Goal: Information Seeking & Learning: Learn about a topic

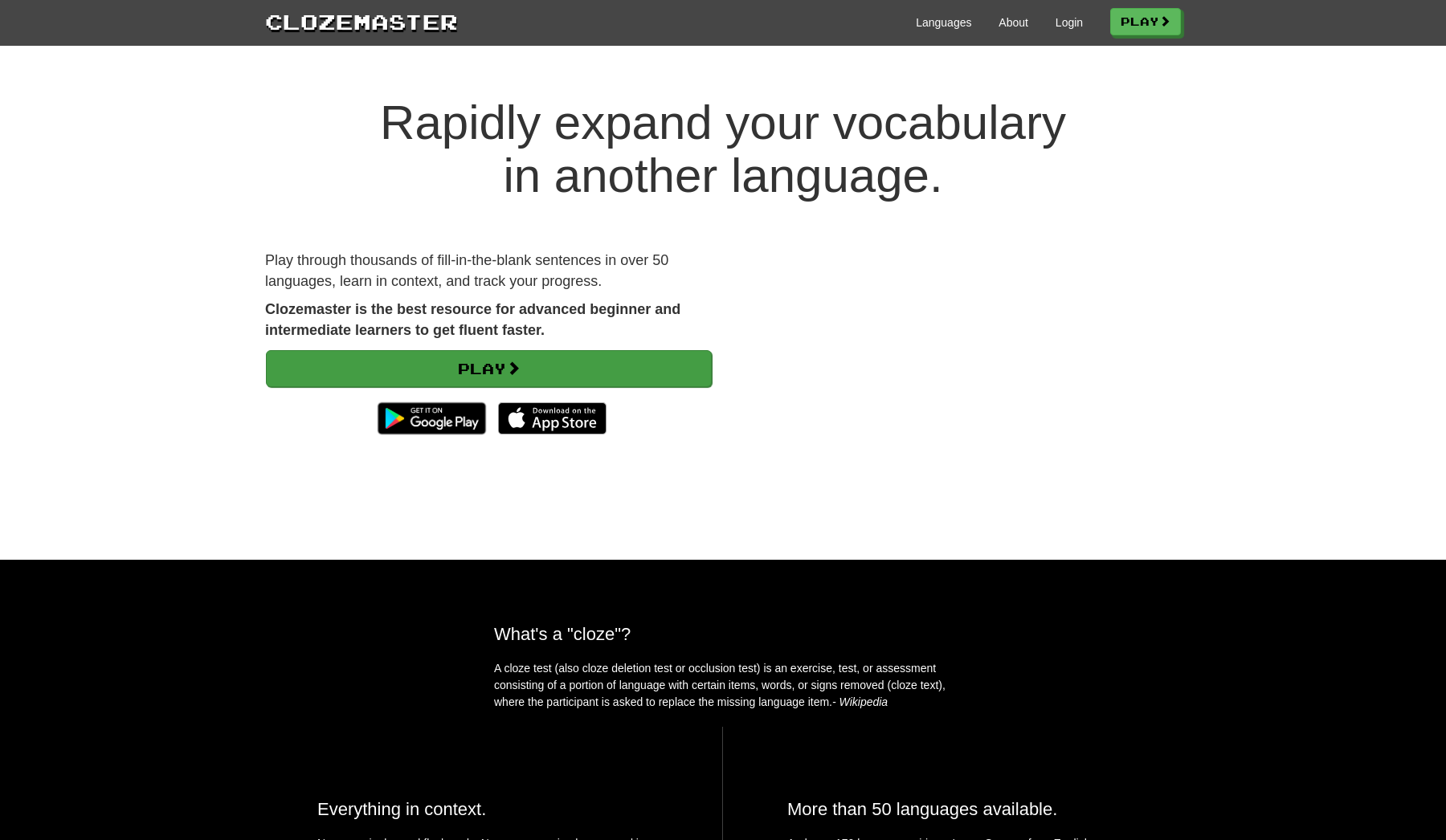
click at [438, 376] on link "Play" at bounding box center [489, 369] width 446 height 37
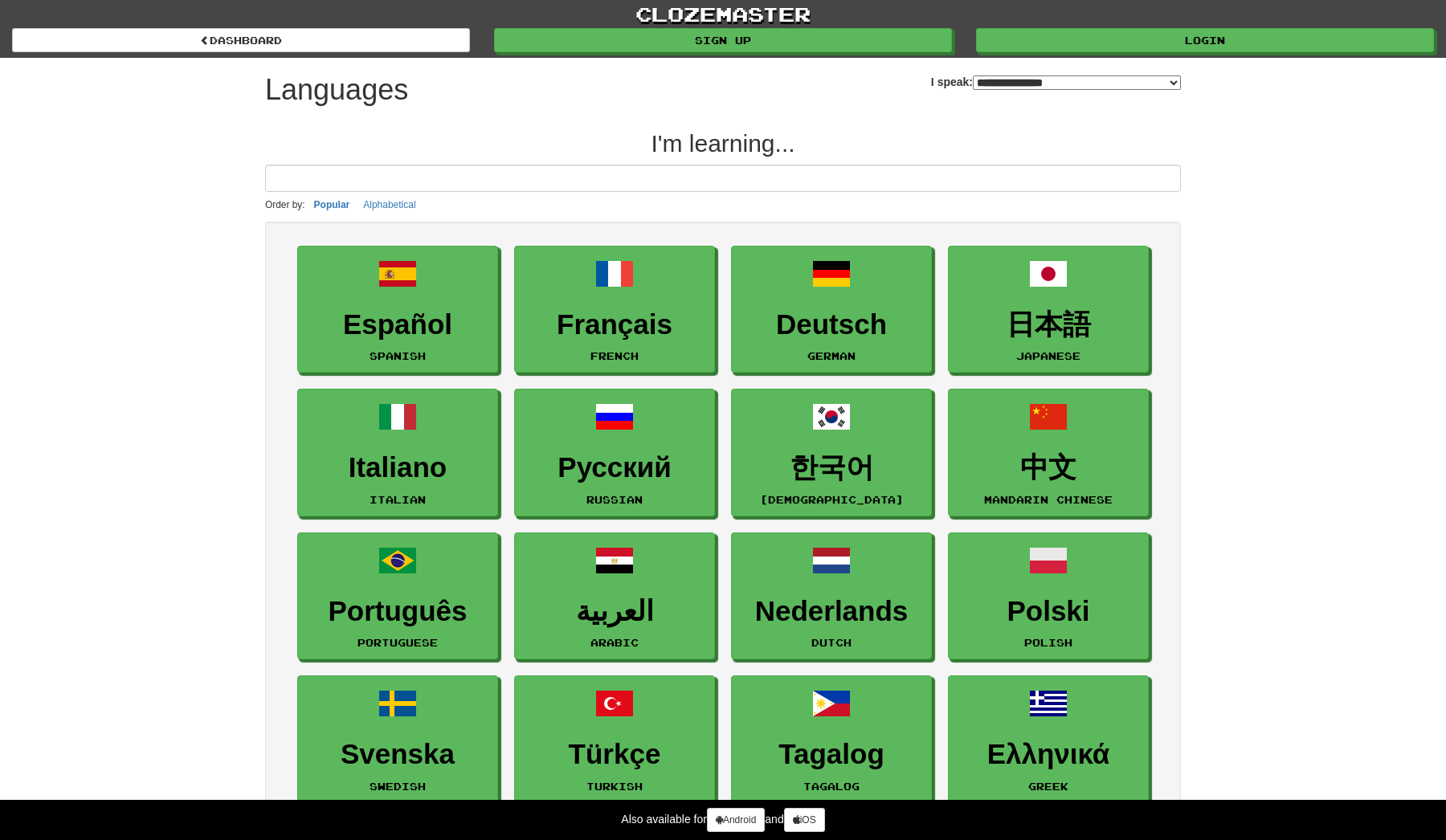
select select "*******"
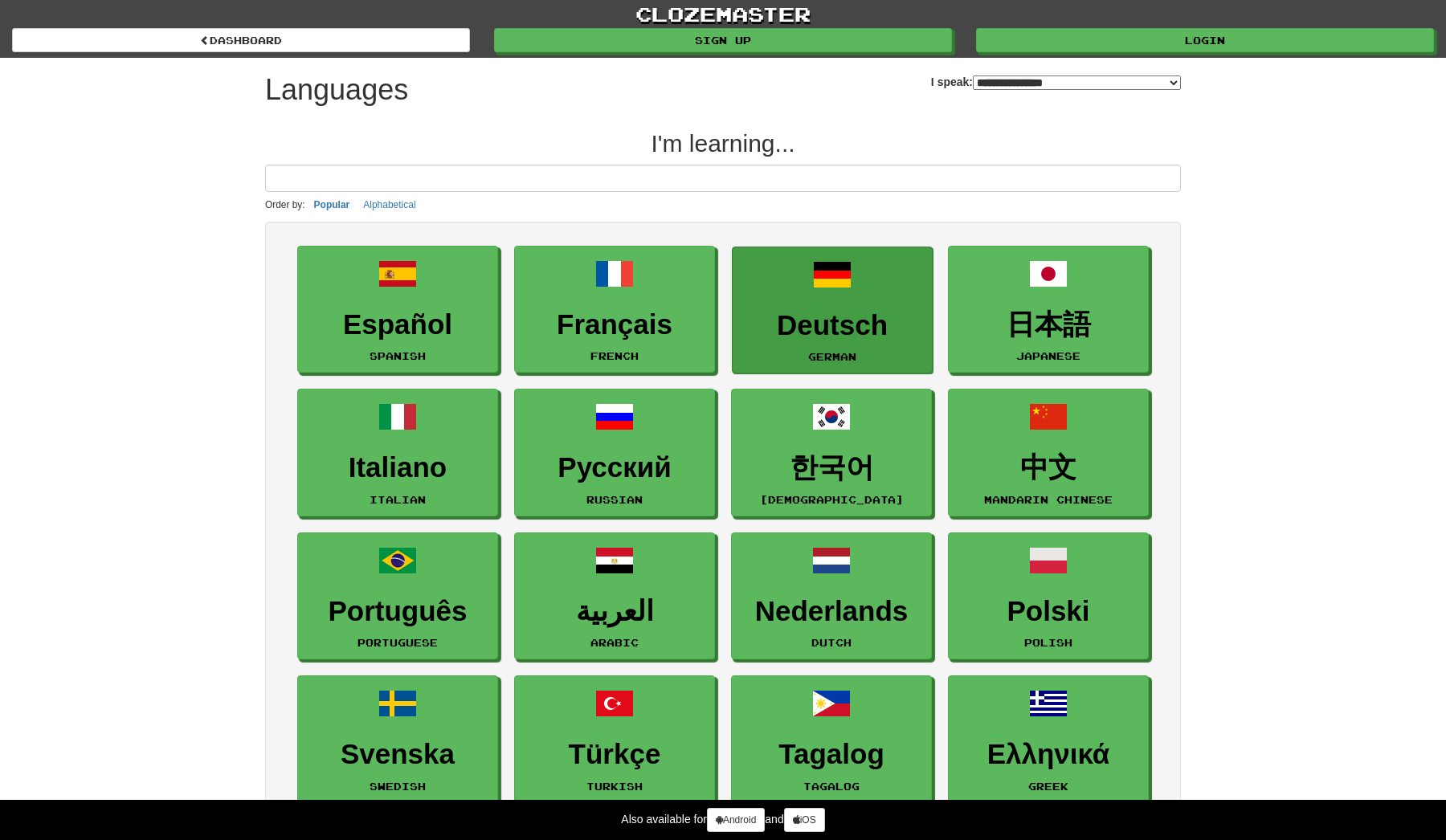
click at [781, 322] on h3 "Deutsch" at bounding box center [832, 326] width 184 height 31
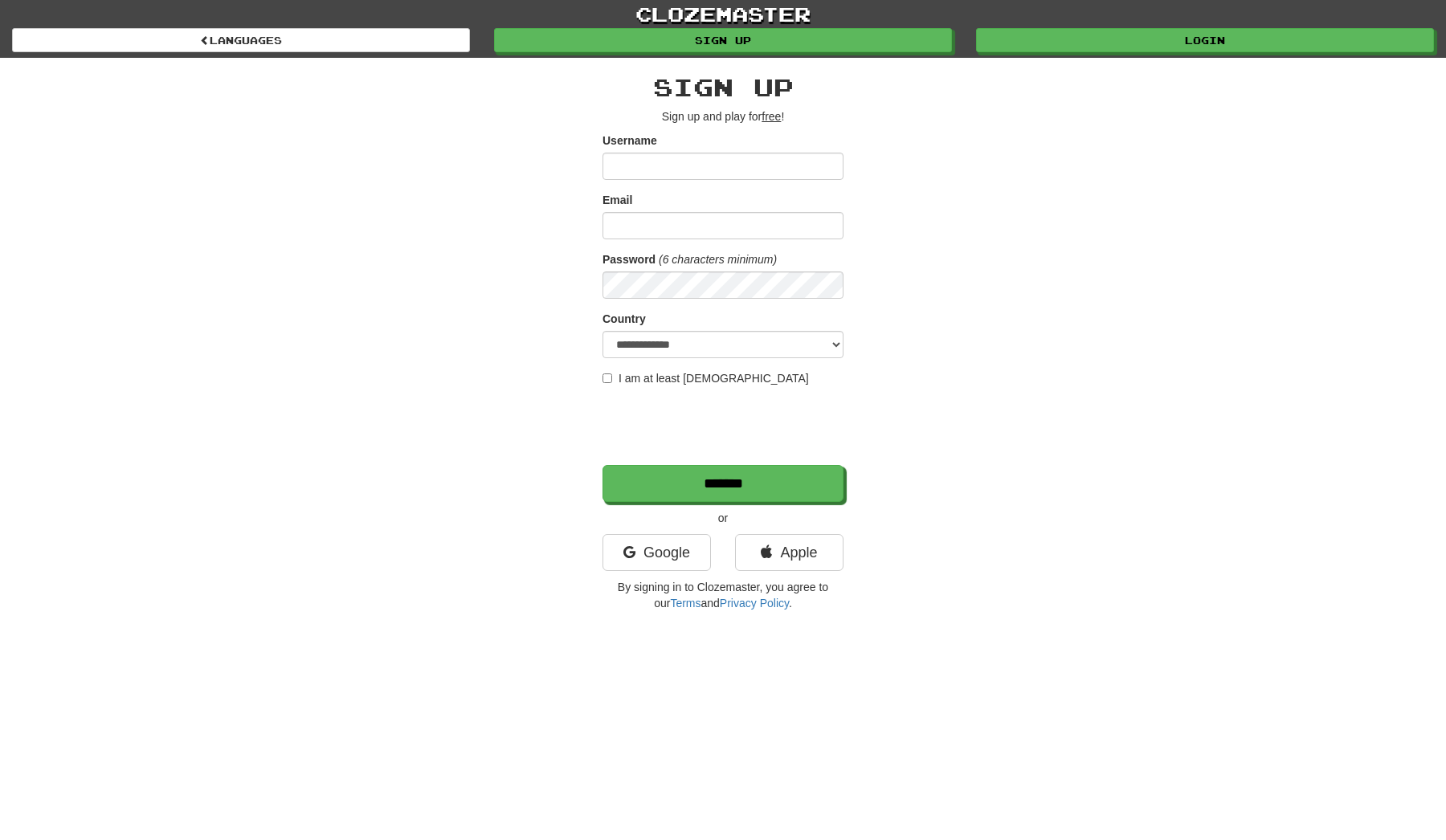
click at [807, 168] on input "Username" at bounding box center [723, 166] width 241 height 27
type input "*******"
type input "**********"
select select "**"
click at [681, 487] on input "*******" at bounding box center [724, 484] width 241 height 37
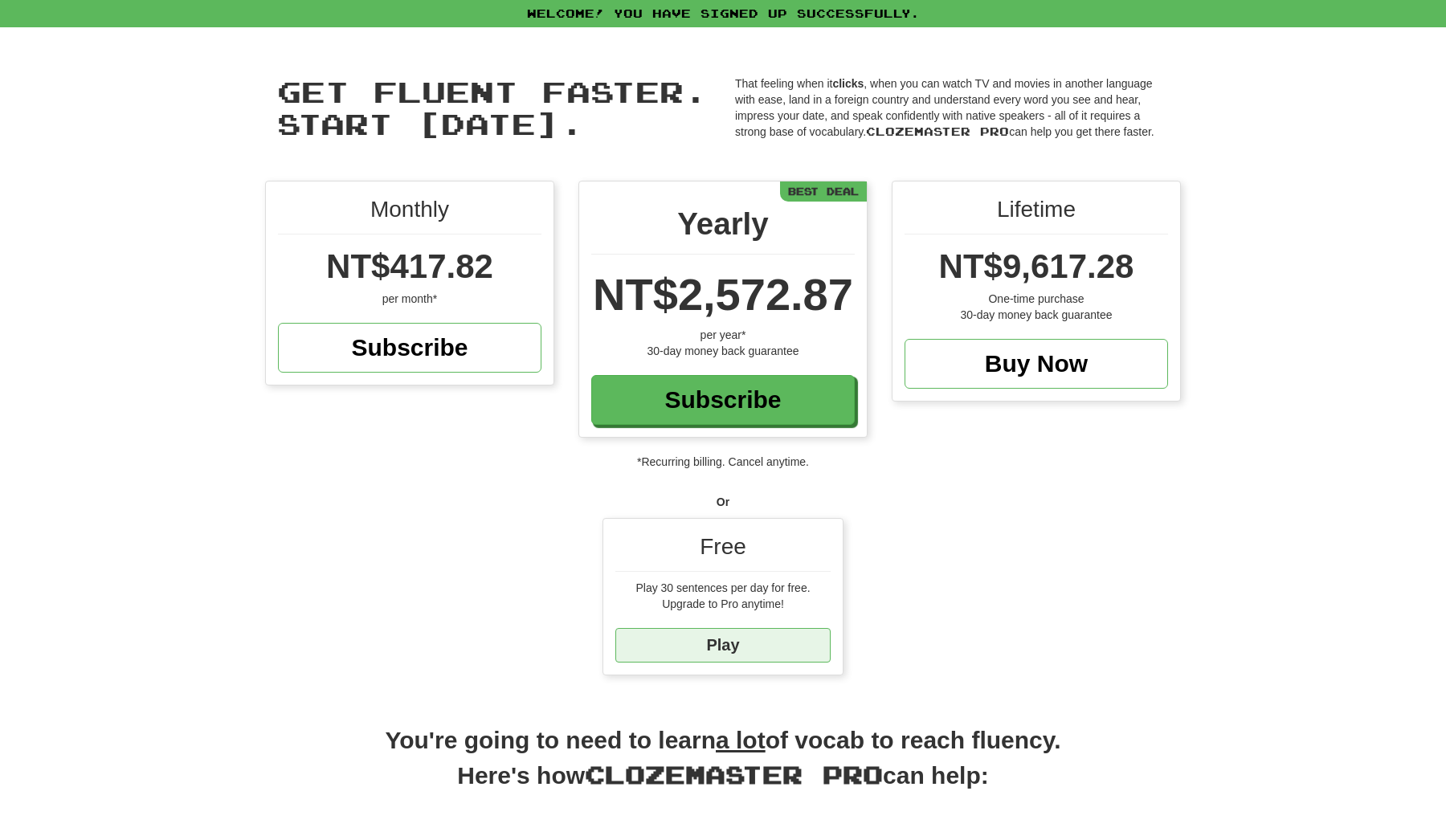
click at [785, 644] on link "Play" at bounding box center [723, 646] width 215 height 35
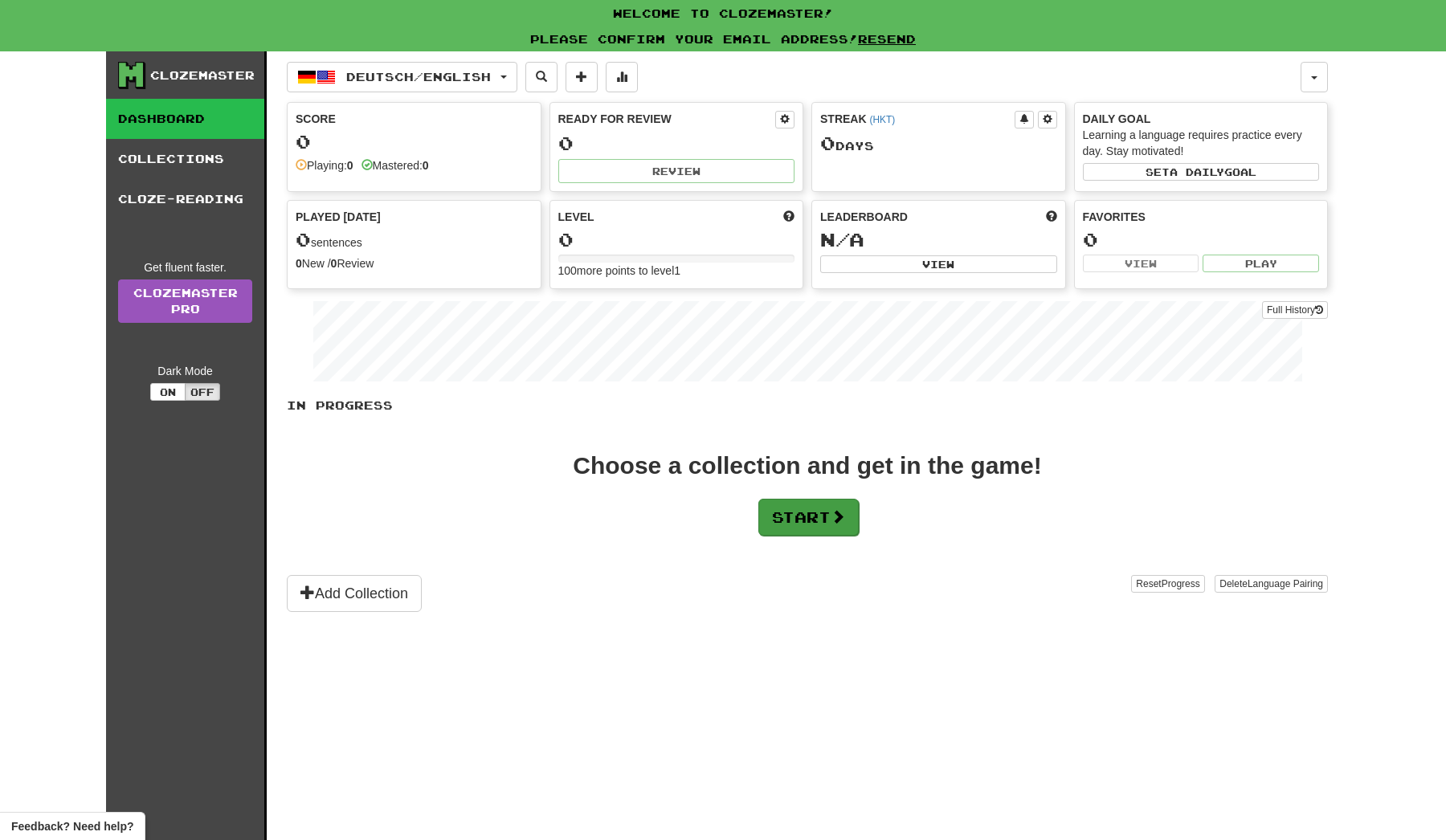
click at [807, 514] on button "Start" at bounding box center [809, 517] width 101 height 37
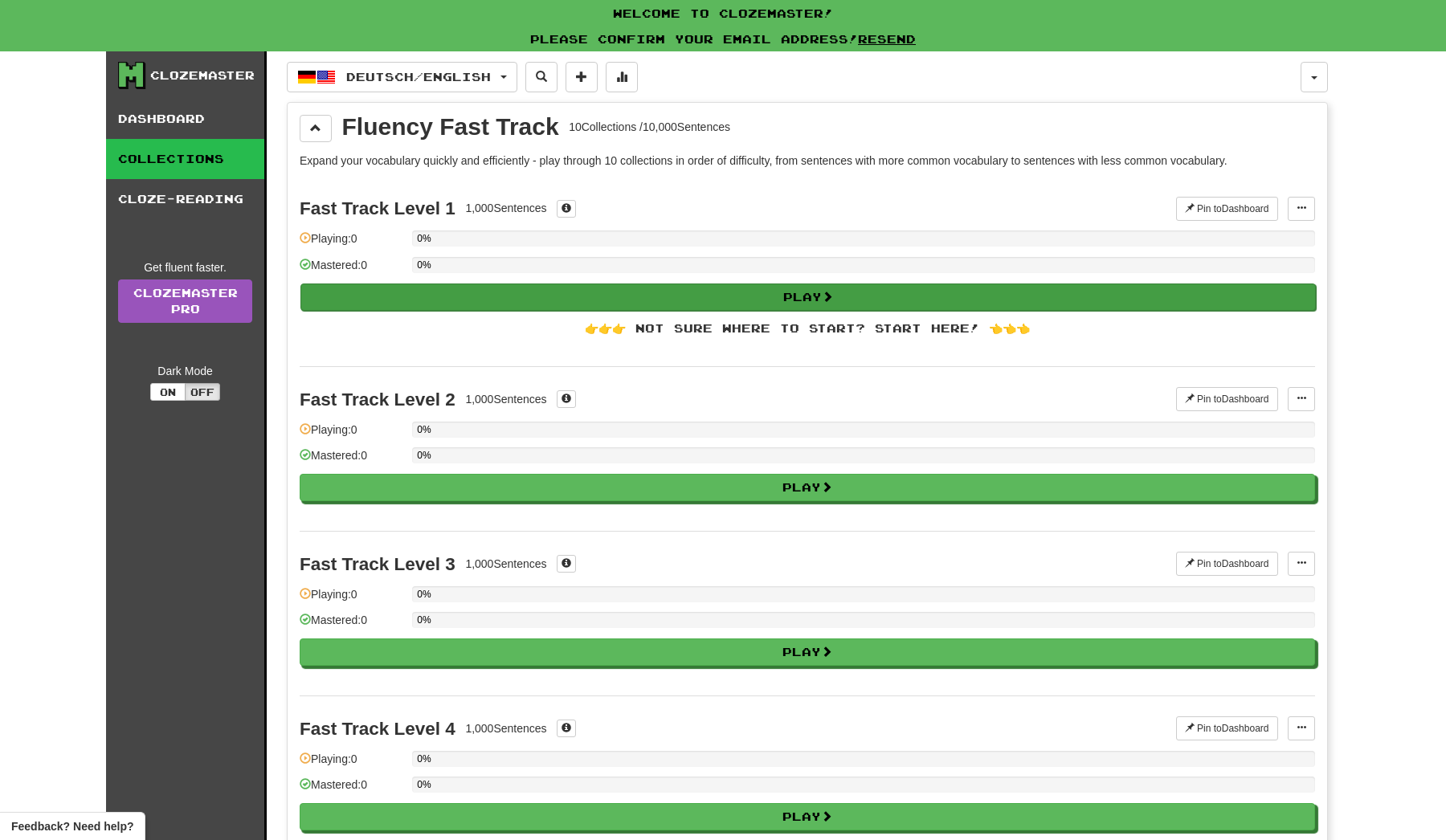
click at [850, 291] on button "Play" at bounding box center [809, 296] width 1016 height 27
select select "**"
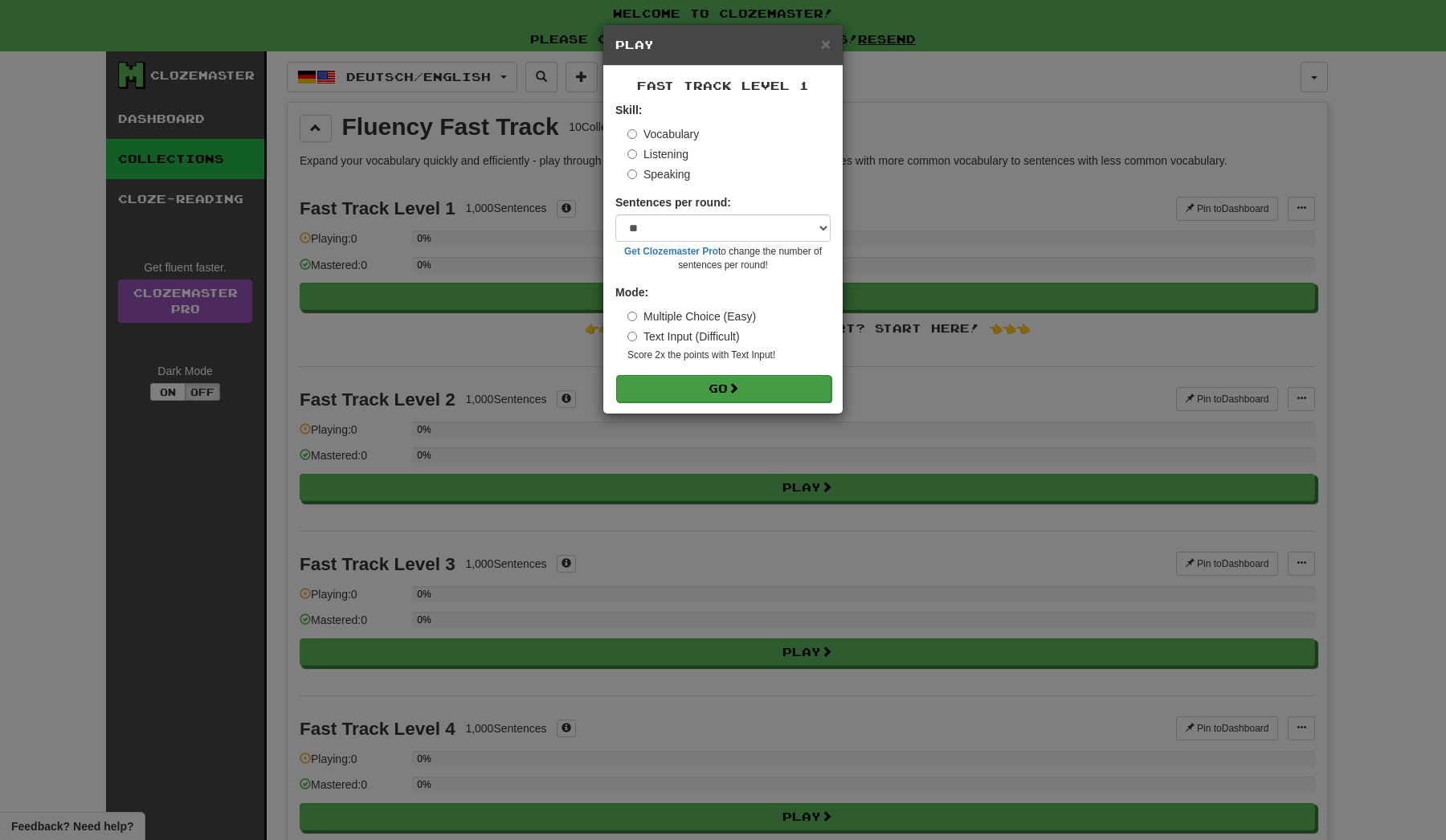
click at [733, 392] on span at bounding box center [733, 388] width 11 height 11
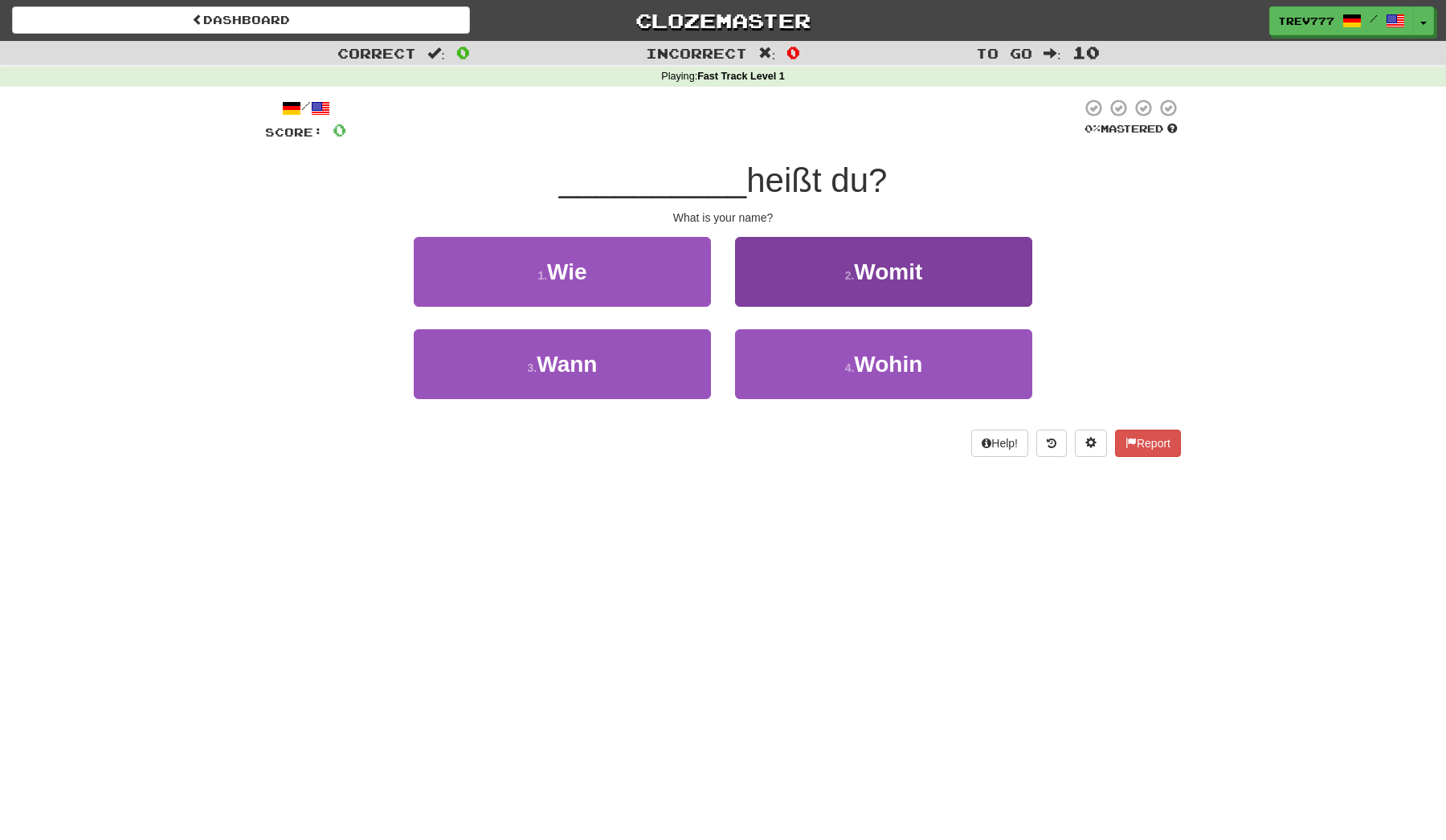
click at [836, 273] on button "2 . Womit" at bounding box center [884, 272] width 297 height 70
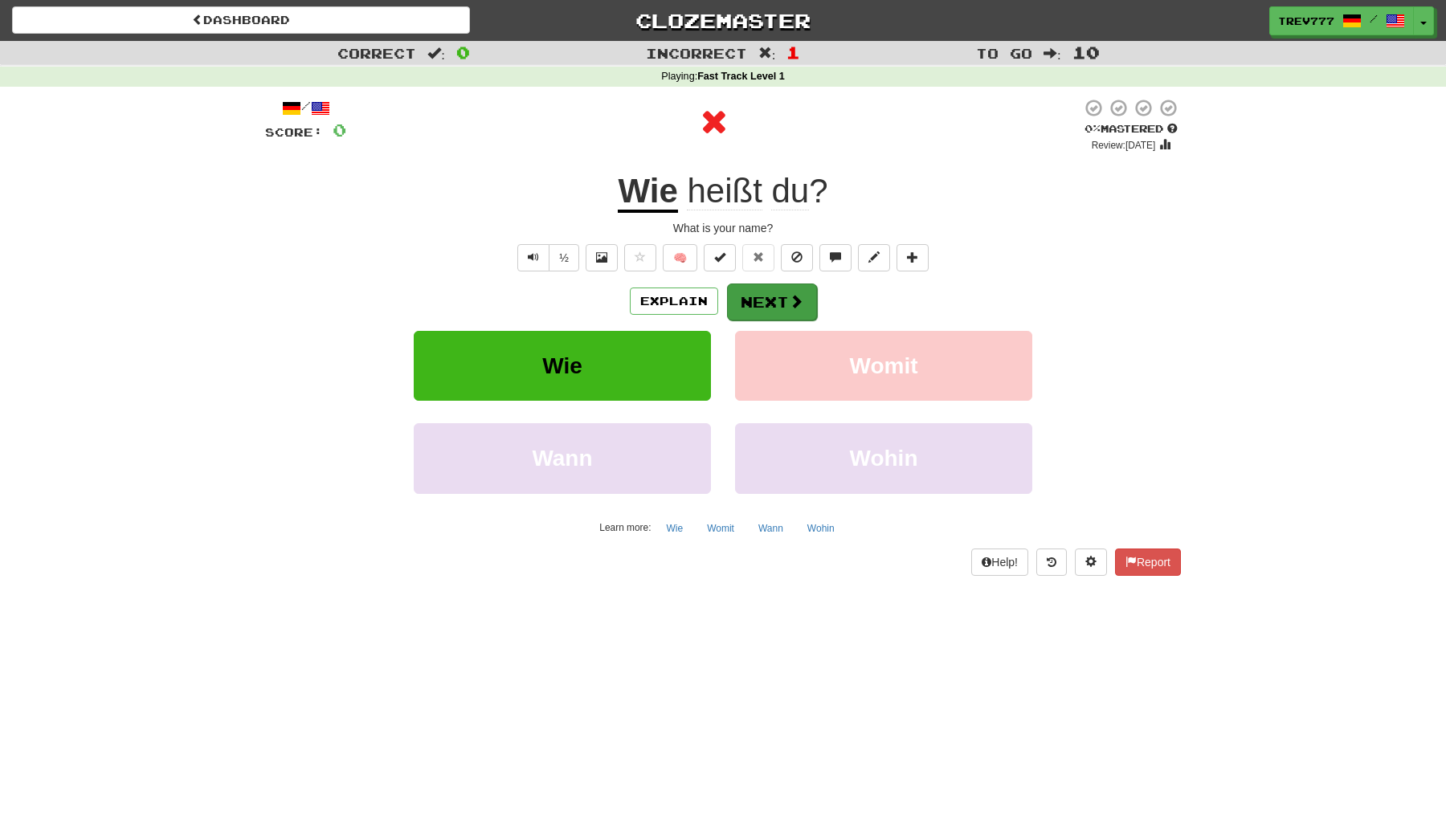
click at [765, 302] on button "Next" at bounding box center [772, 302] width 90 height 37
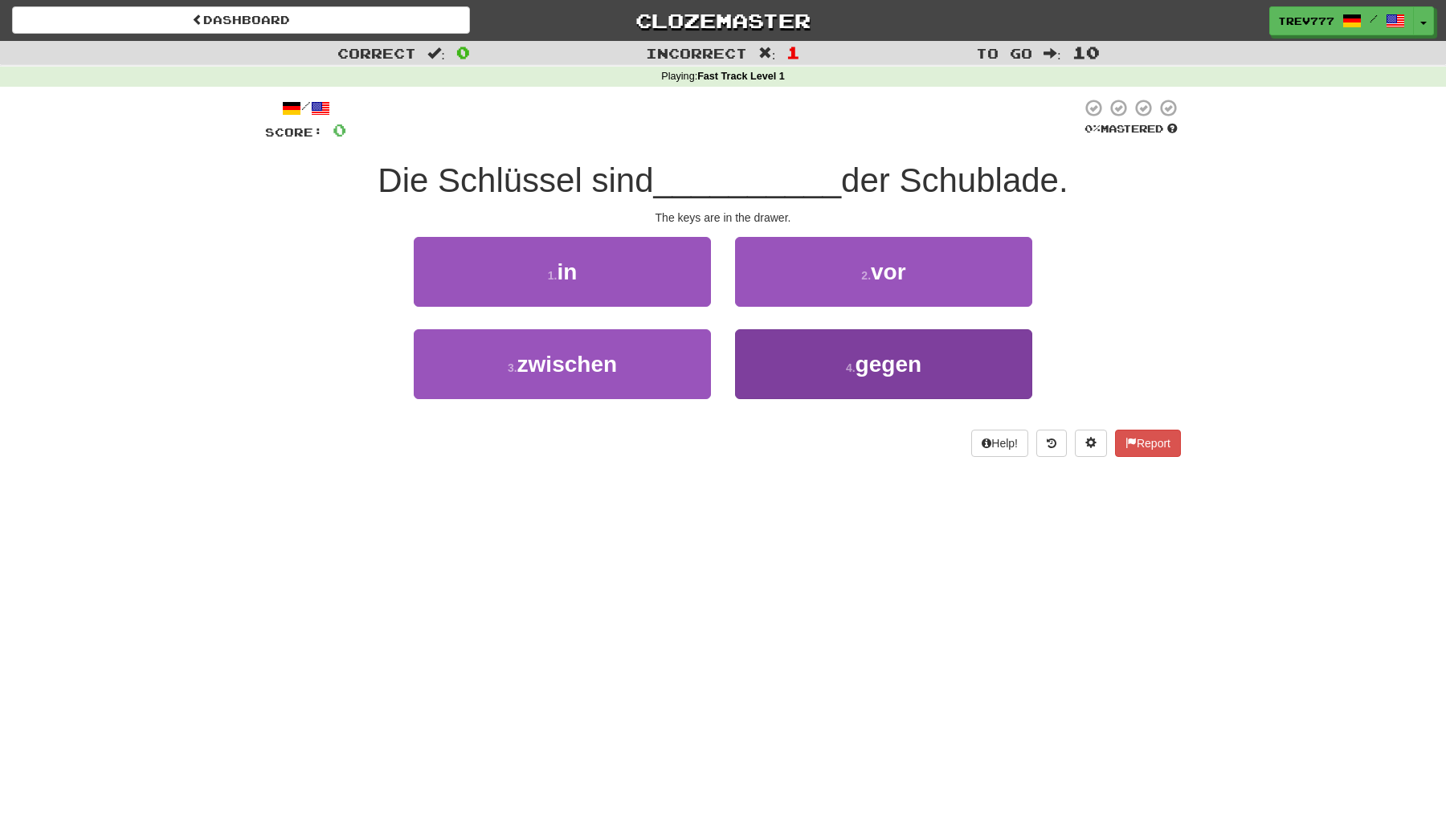
click at [761, 358] on button "4 . gegen" at bounding box center [884, 364] width 297 height 70
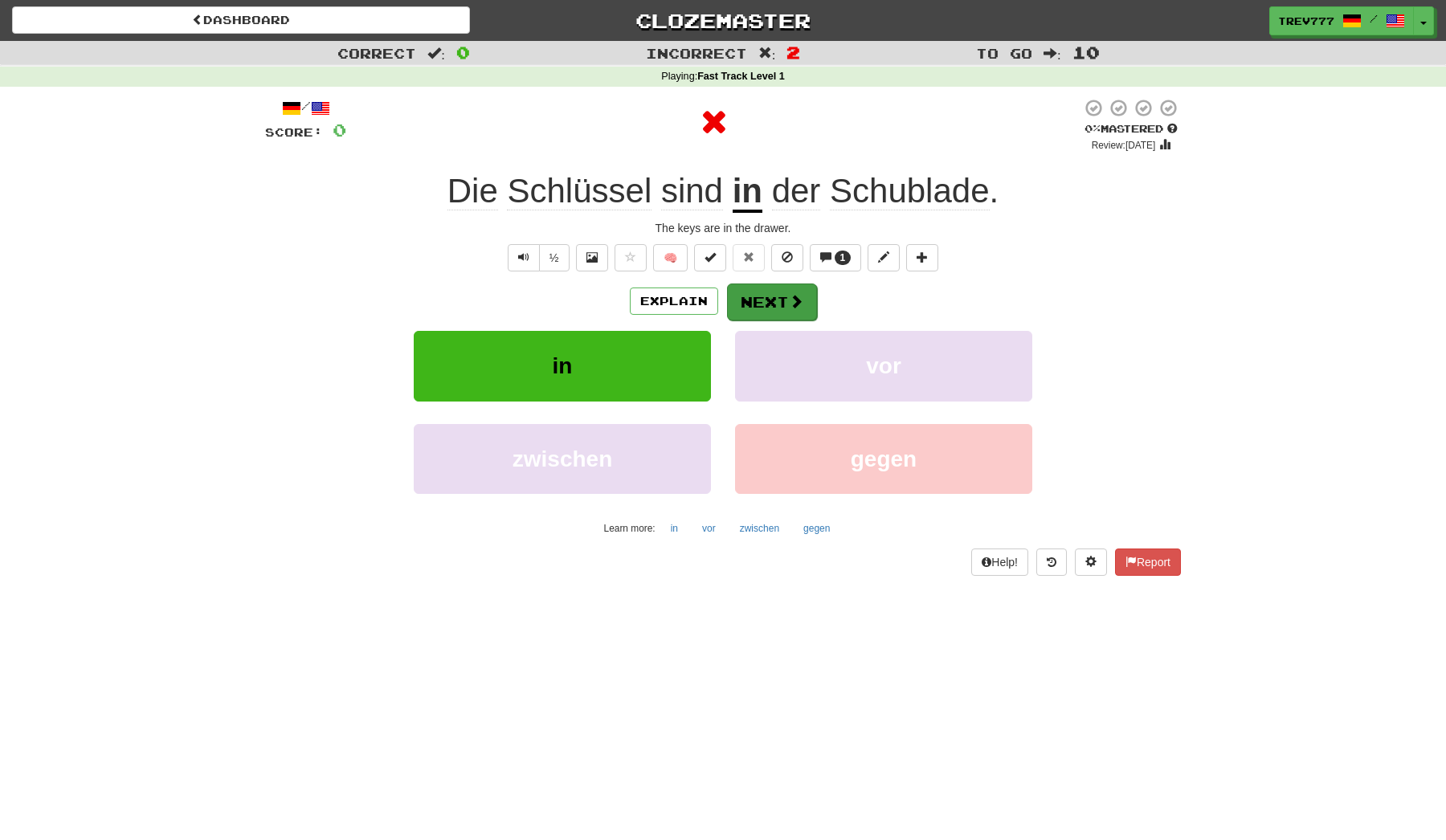
click at [761, 301] on button "Next" at bounding box center [772, 302] width 90 height 37
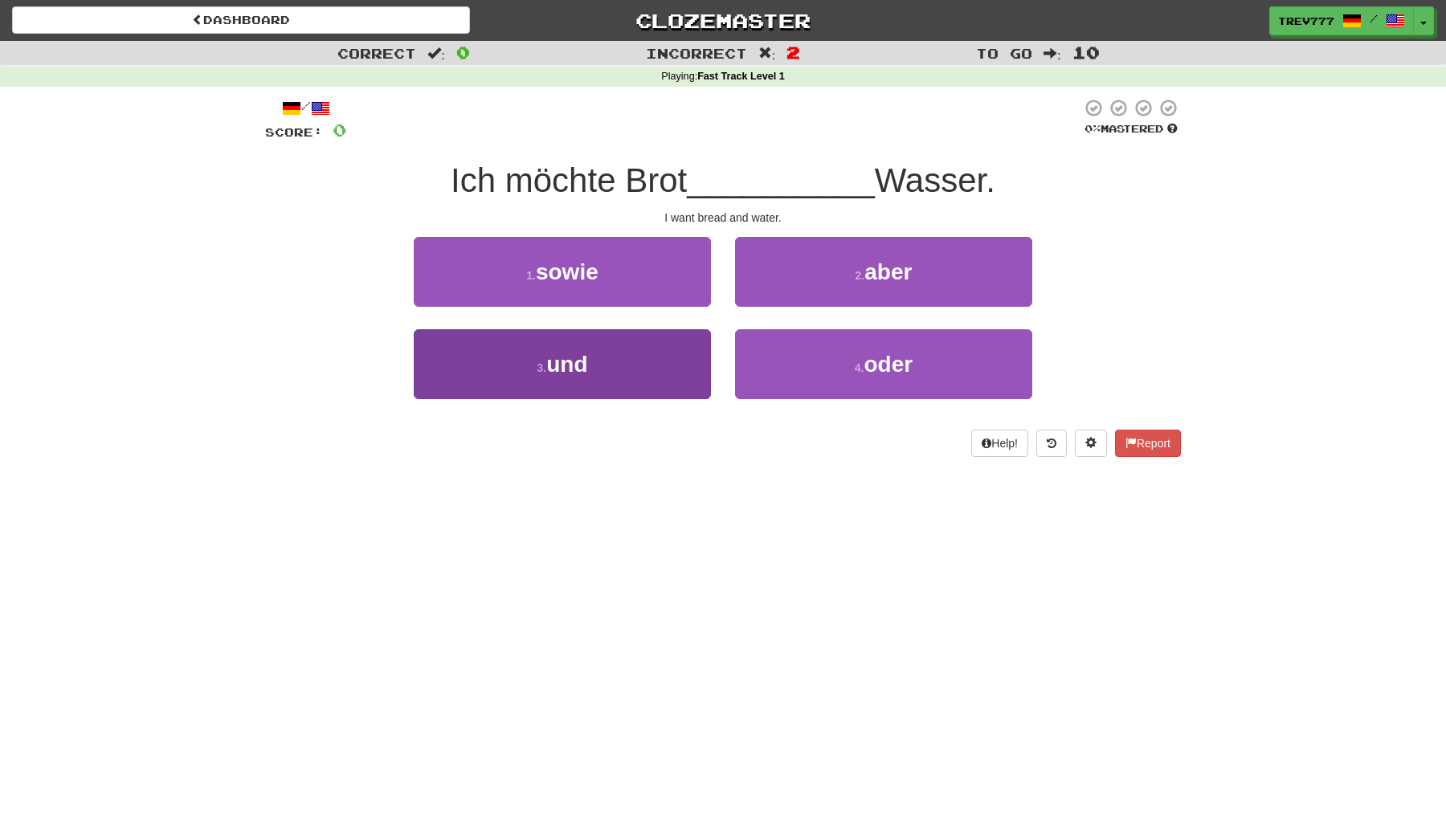
click at [656, 382] on button "3 . und" at bounding box center [562, 364] width 297 height 70
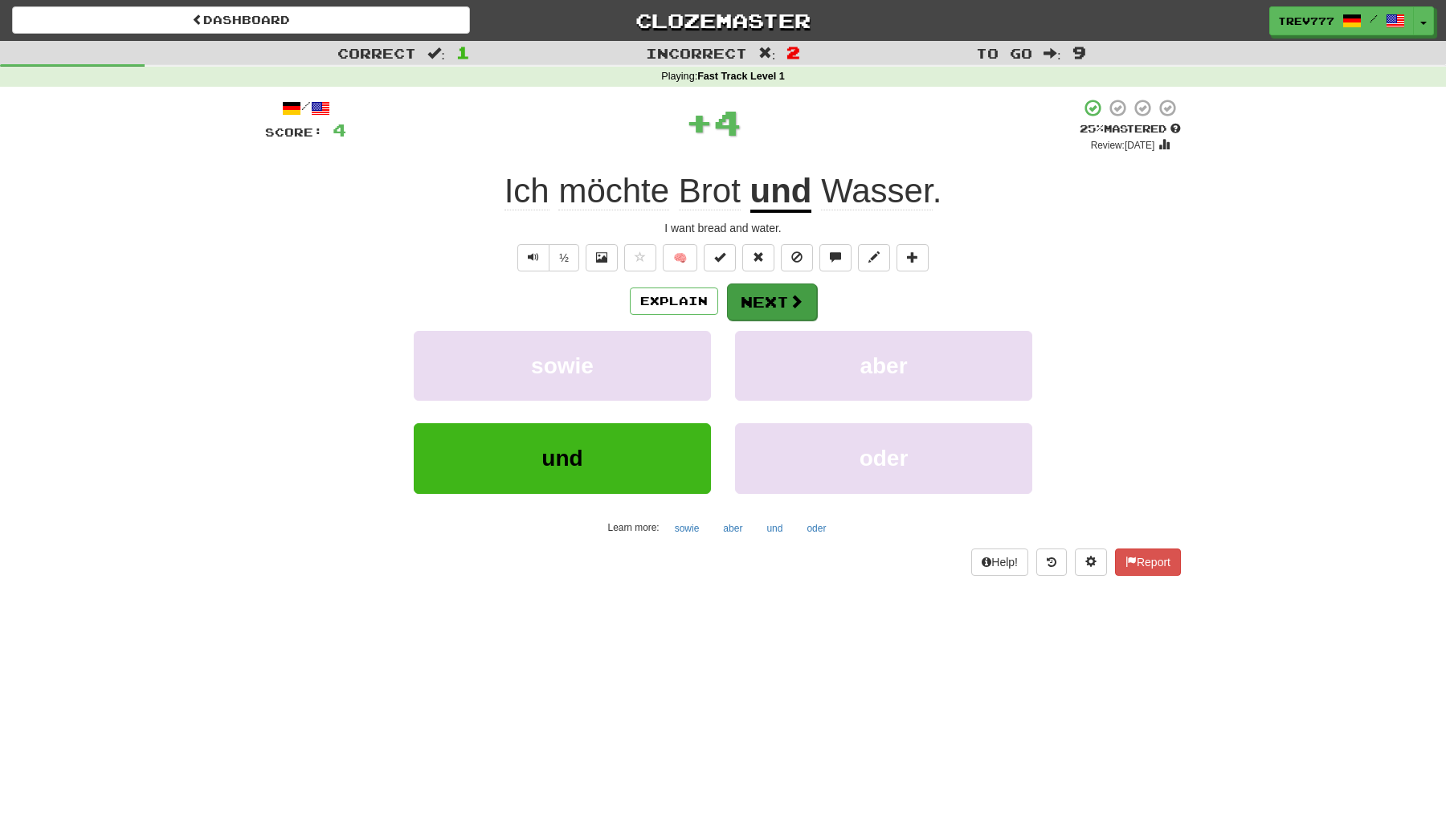
click at [787, 305] on button "Next" at bounding box center [772, 302] width 90 height 37
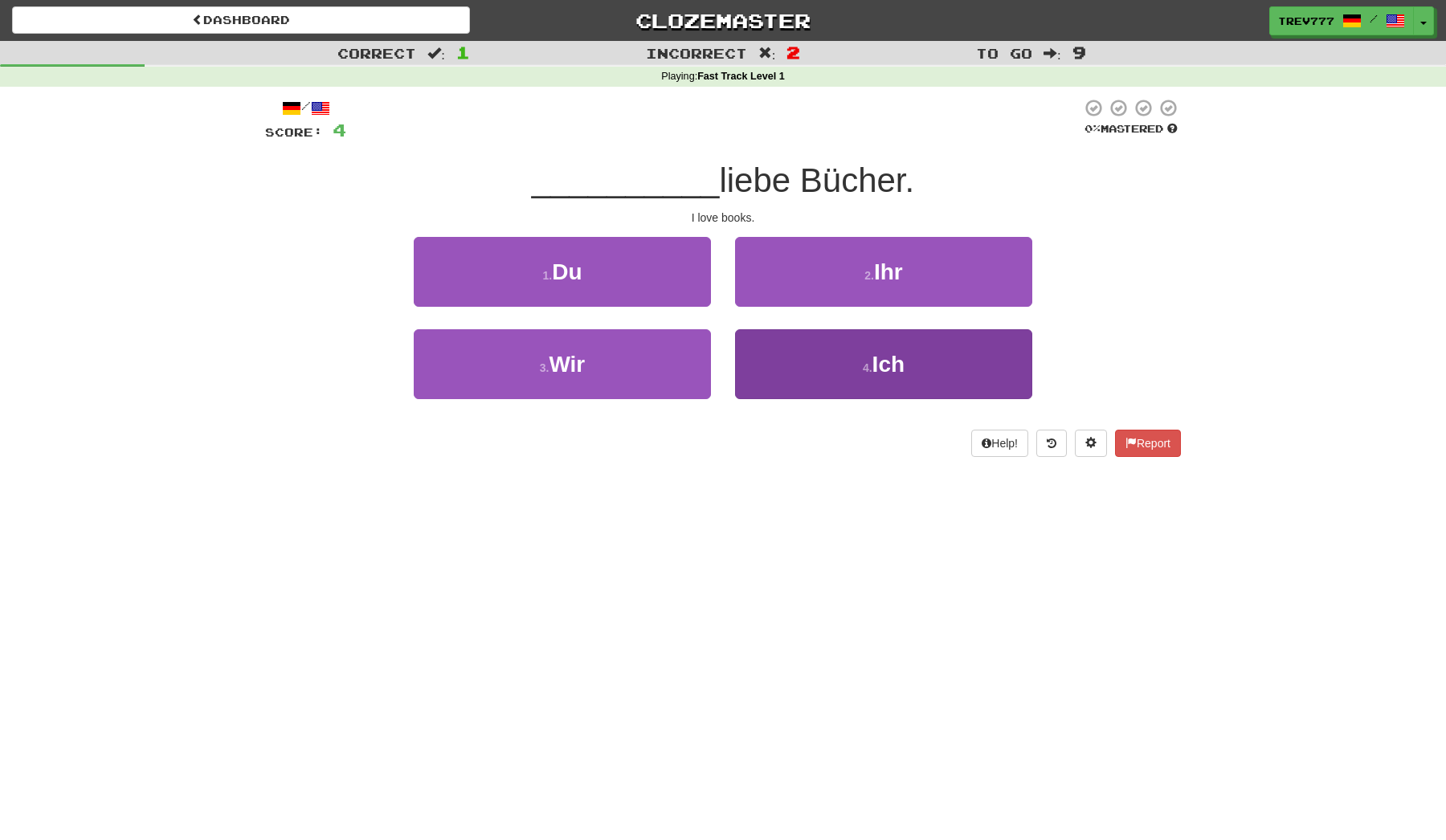
click at [810, 356] on button "4 . Ich" at bounding box center [884, 364] width 297 height 70
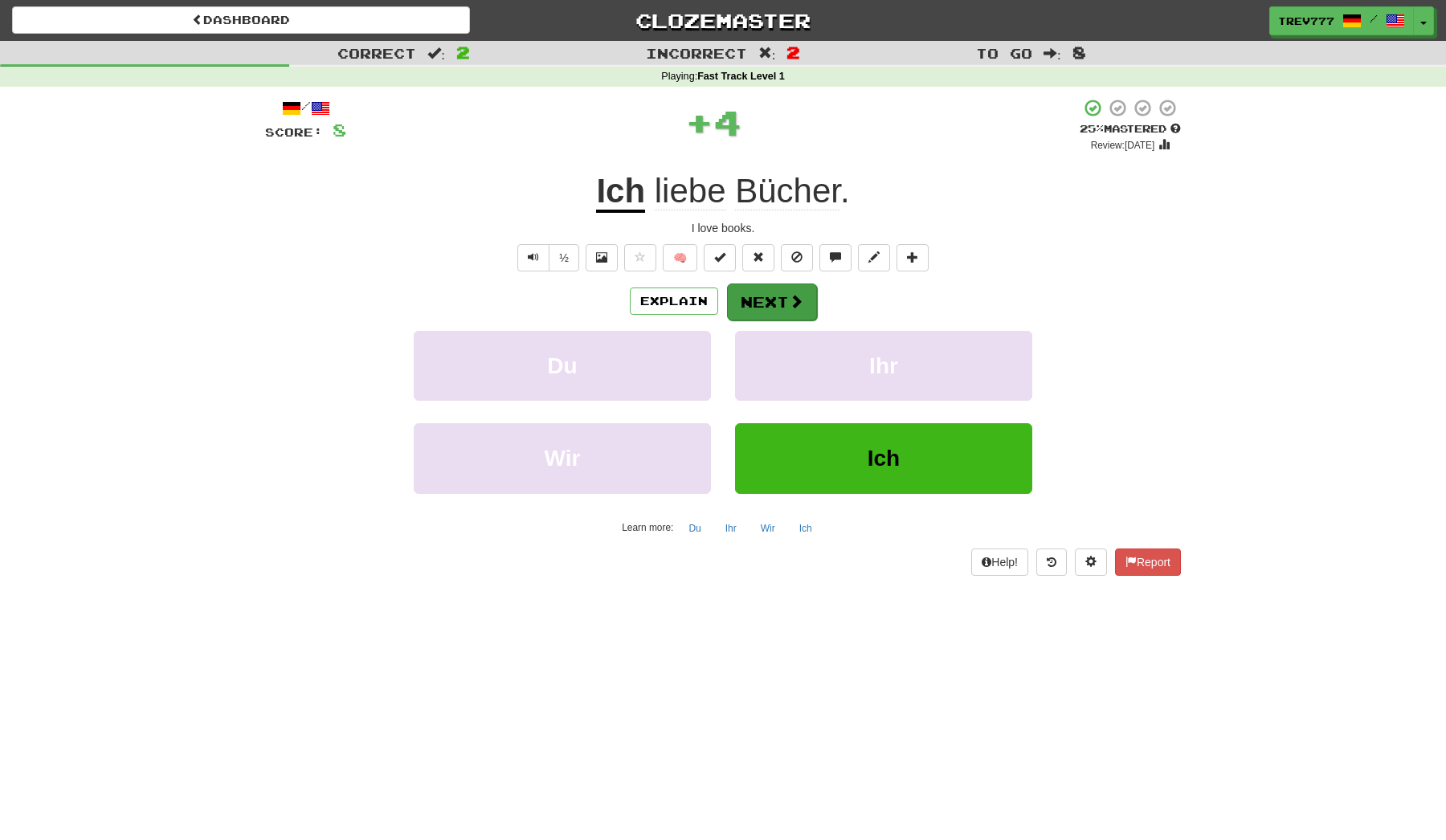
click at [769, 287] on button "Next" at bounding box center [772, 302] width 90 height 37
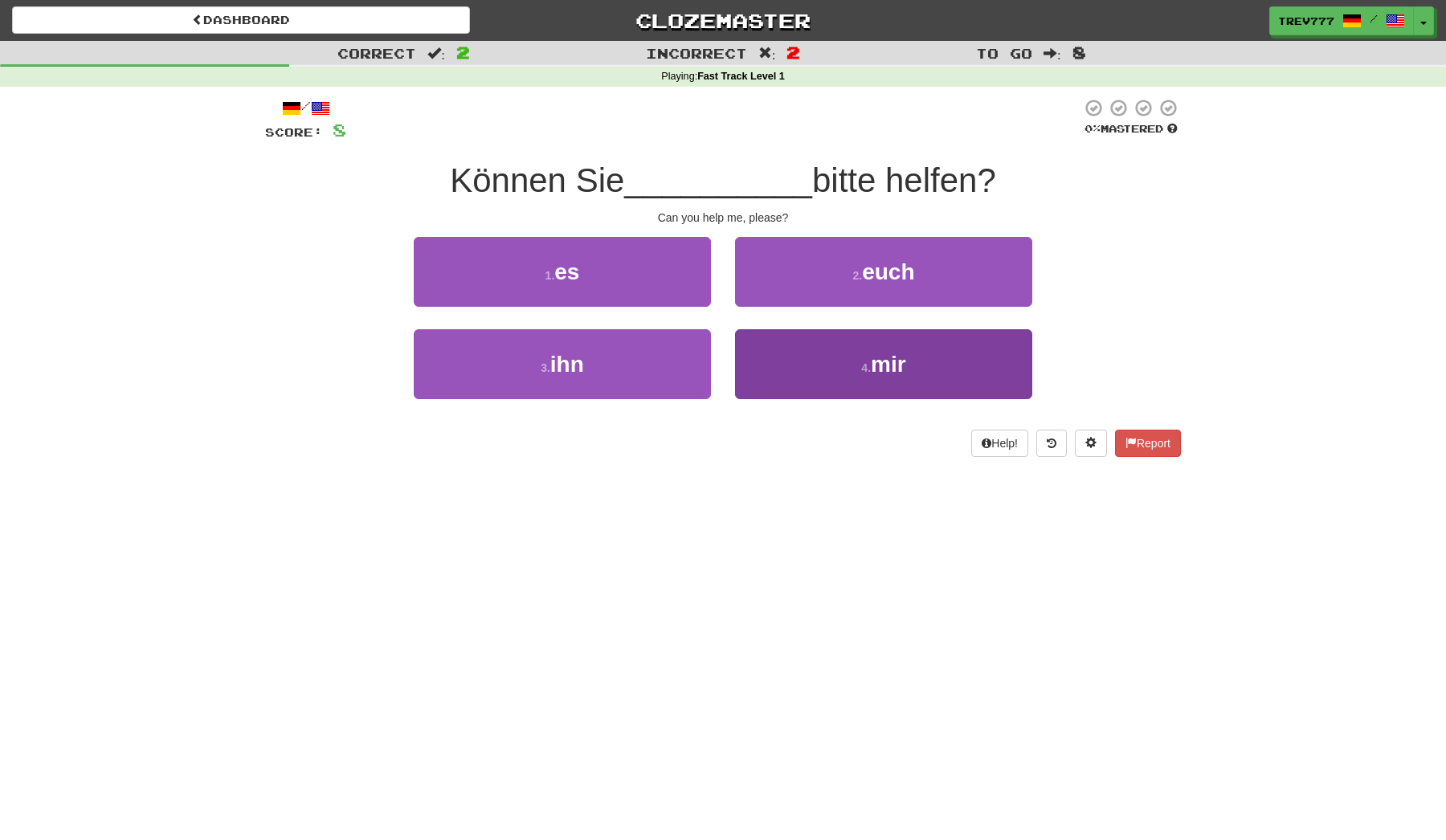
click at [805, 356] on button "4 . mir" at bounding box center [884, 364] width 297 height 70
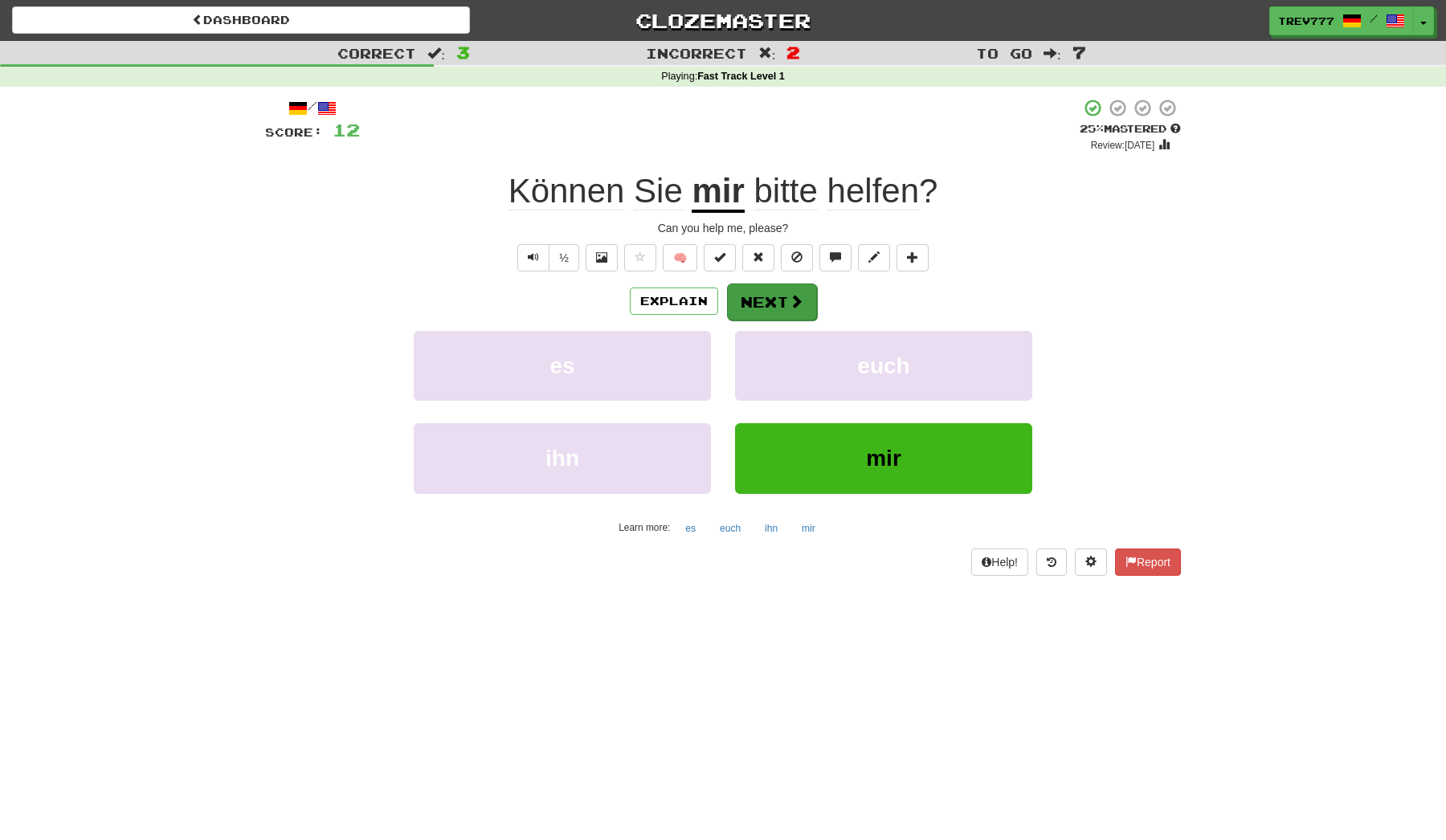
click at [763, 303] on button "Next" at bounding box center [772, 302] width 90 height 37
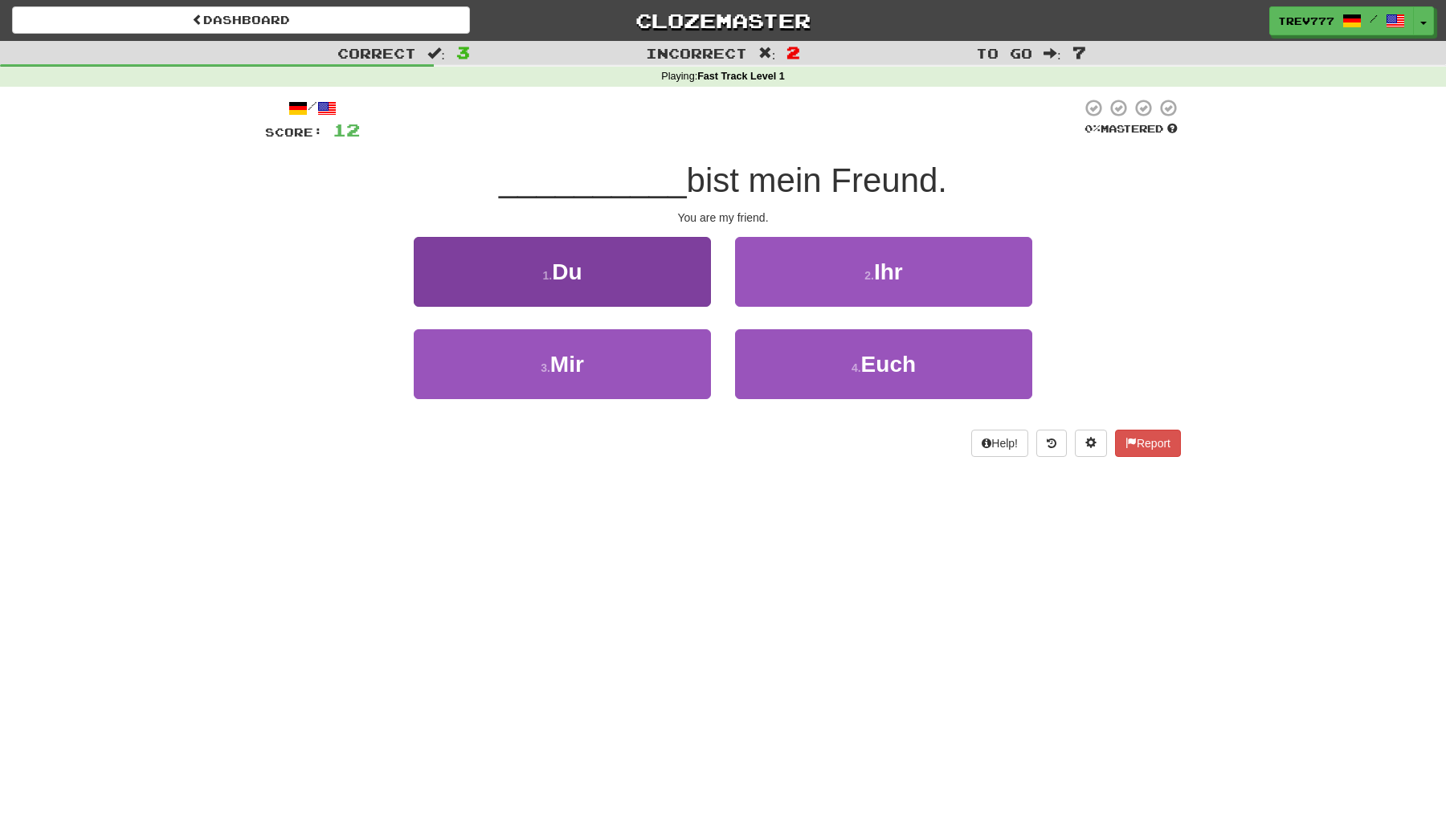
click at [694, 293] on button "1 . Du" at bounding box center [562, 272] width 297 height 70
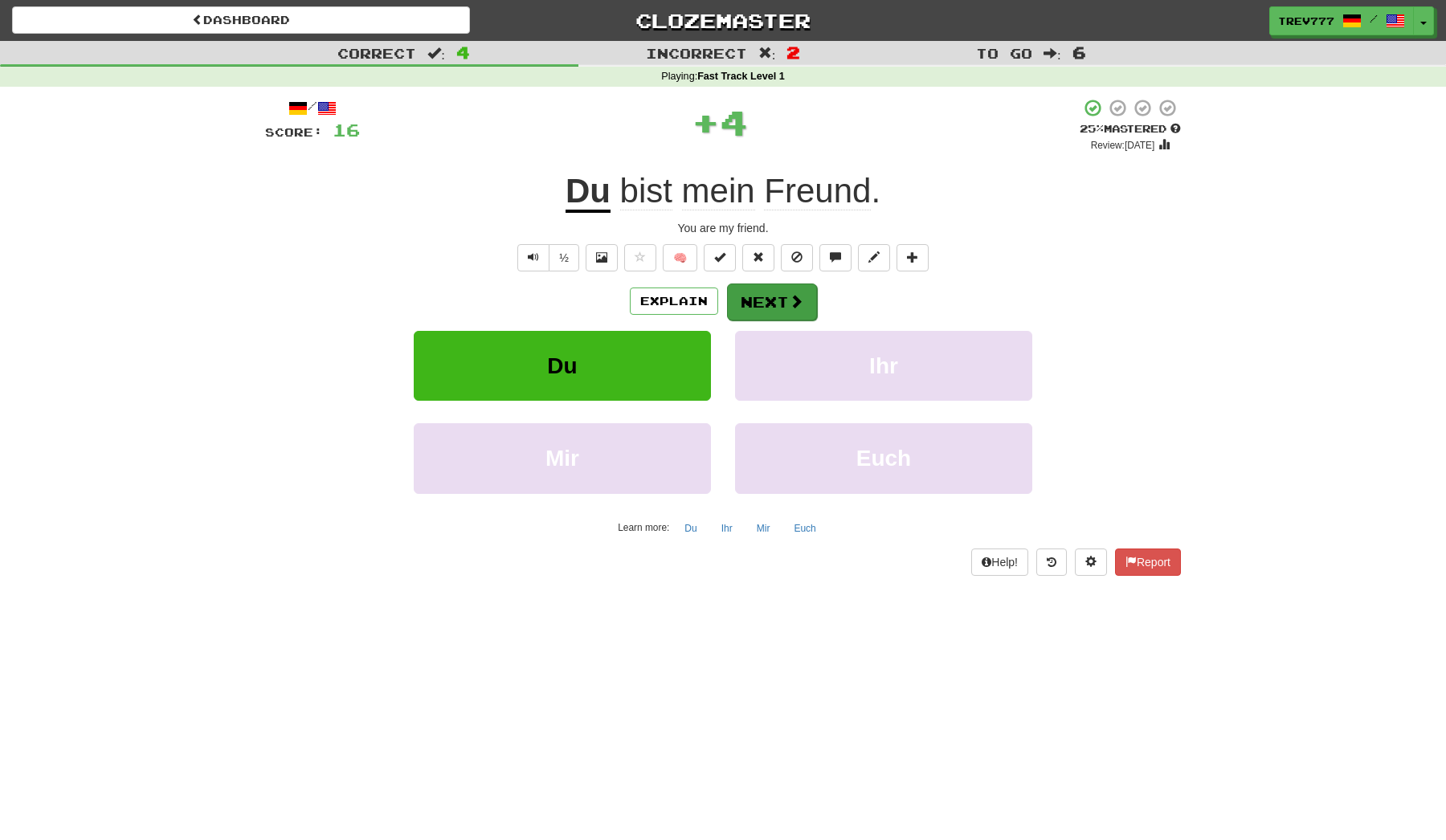
click at [800, 287] on button "Next" at bounding box center [772, 302] width 90 height 37
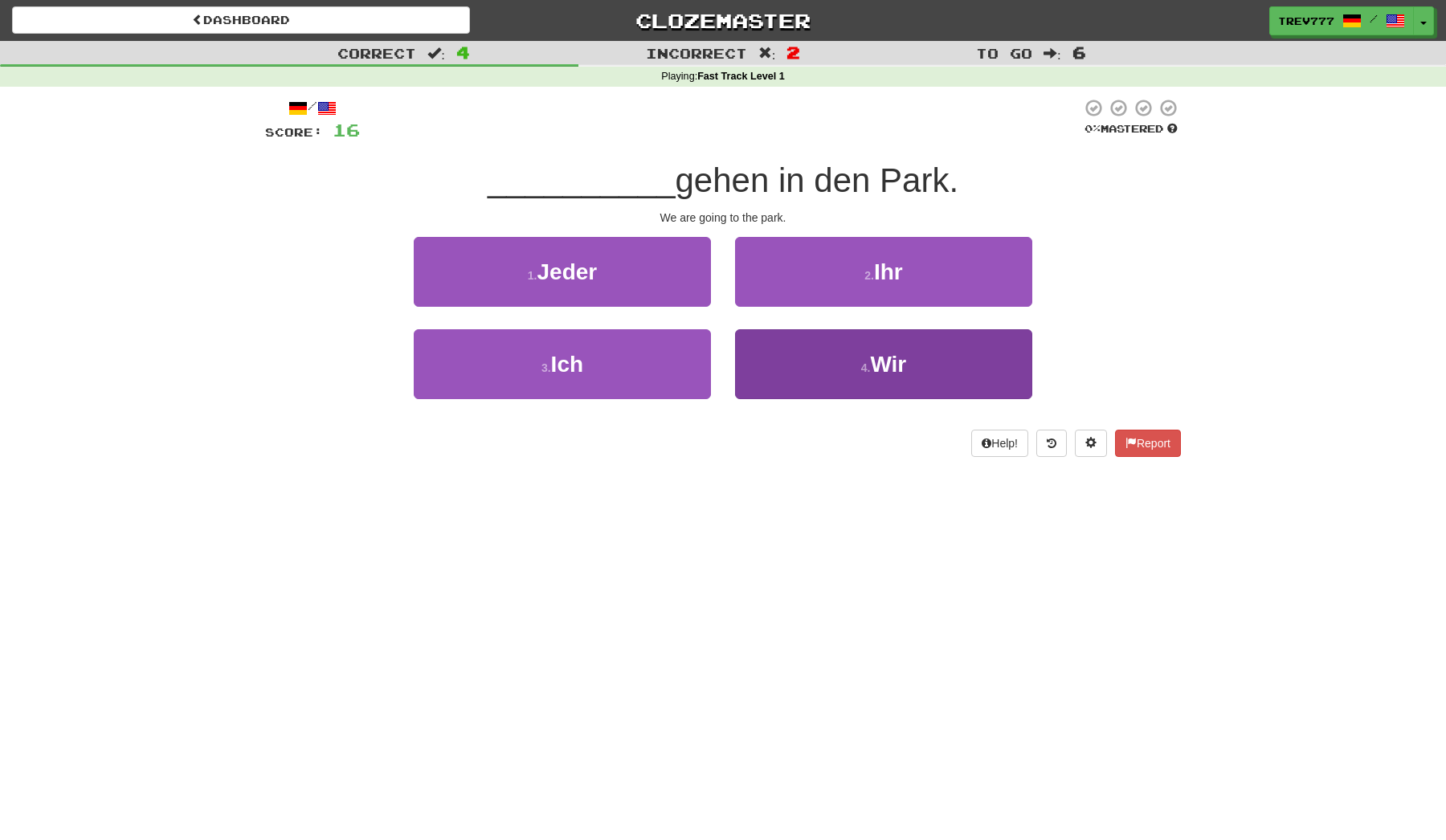
click at [824, 346] on button "4 . Wir" at bounding box center [884, 364] width 297 height 70
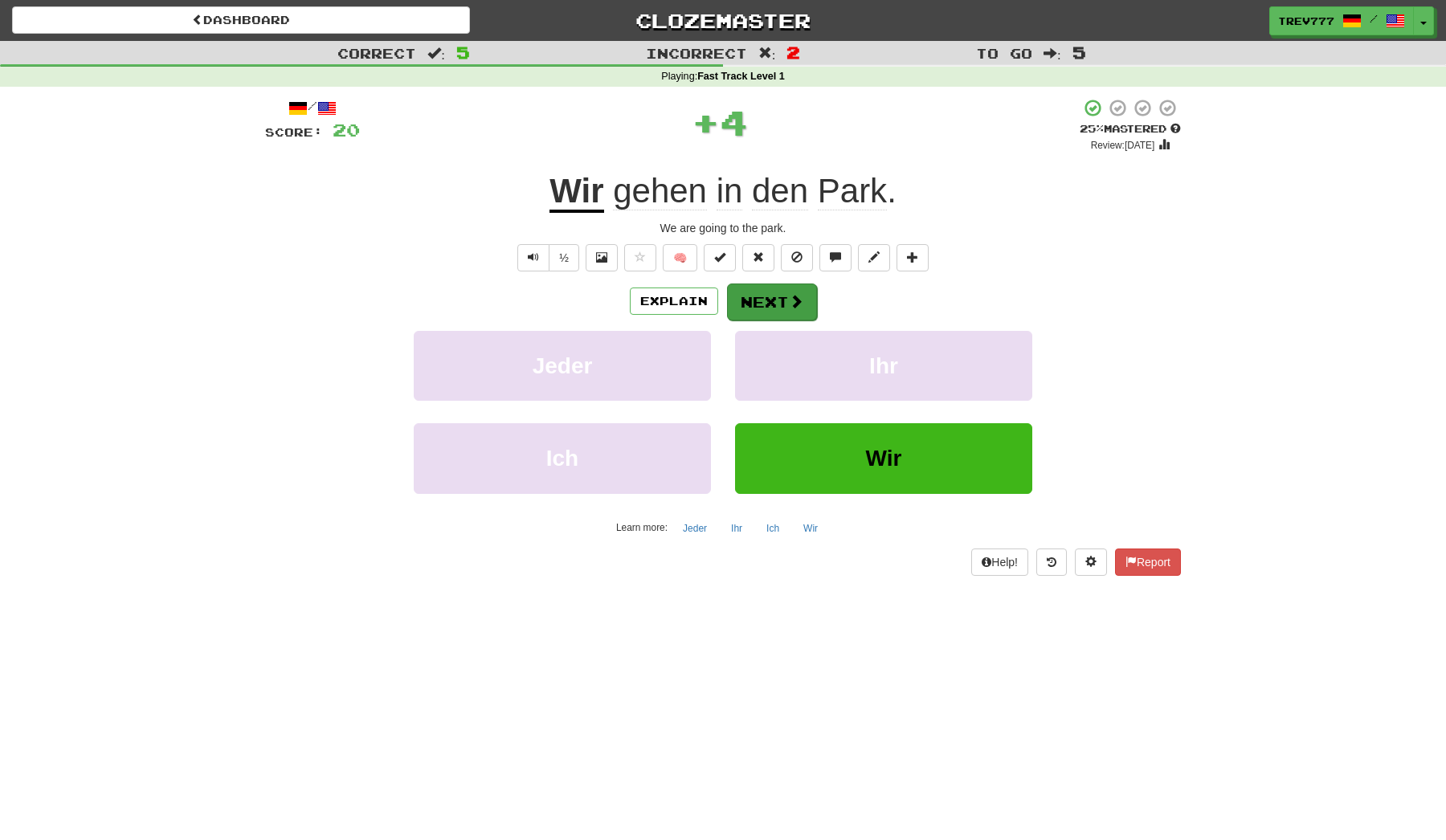
click at [738, 291] on button "Next" at bounding box center [772, 302] width 90 height 37
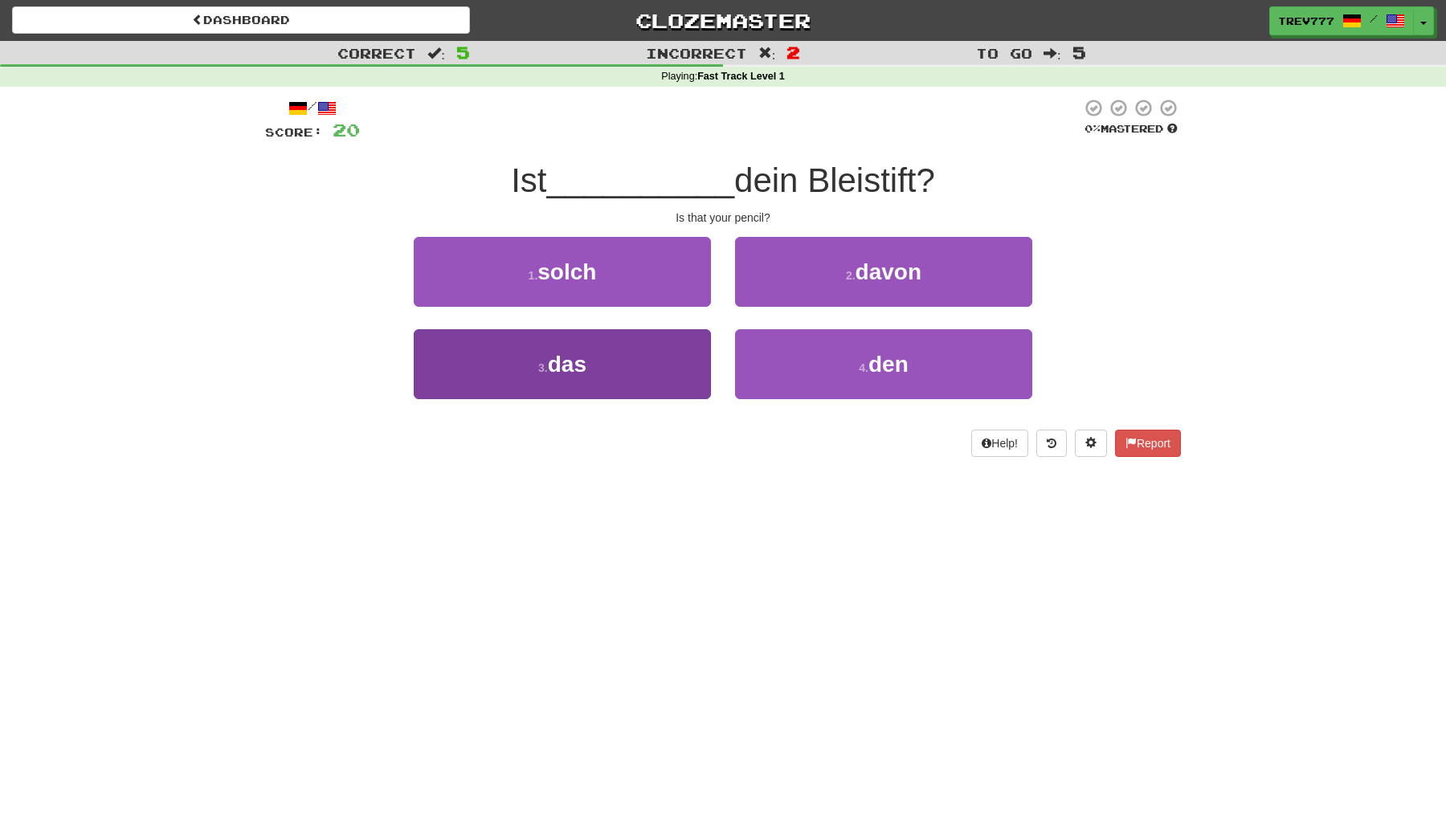
click at [668, 345] on button "3 . das" at bounding box center [562, 364] width 297 height 70
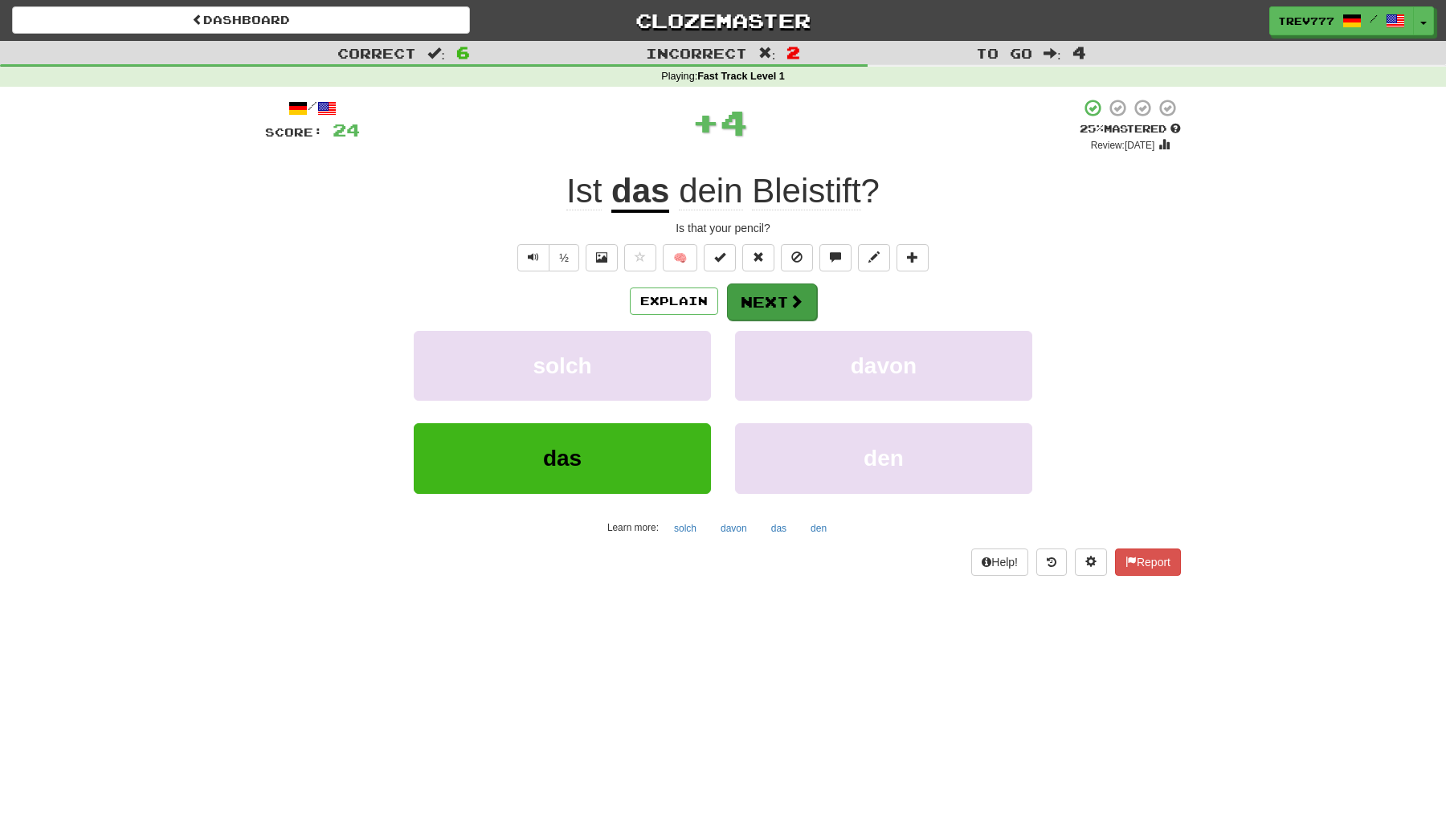
click at [790, 304] on span at bounding box center [796, 301] width 15 height 15
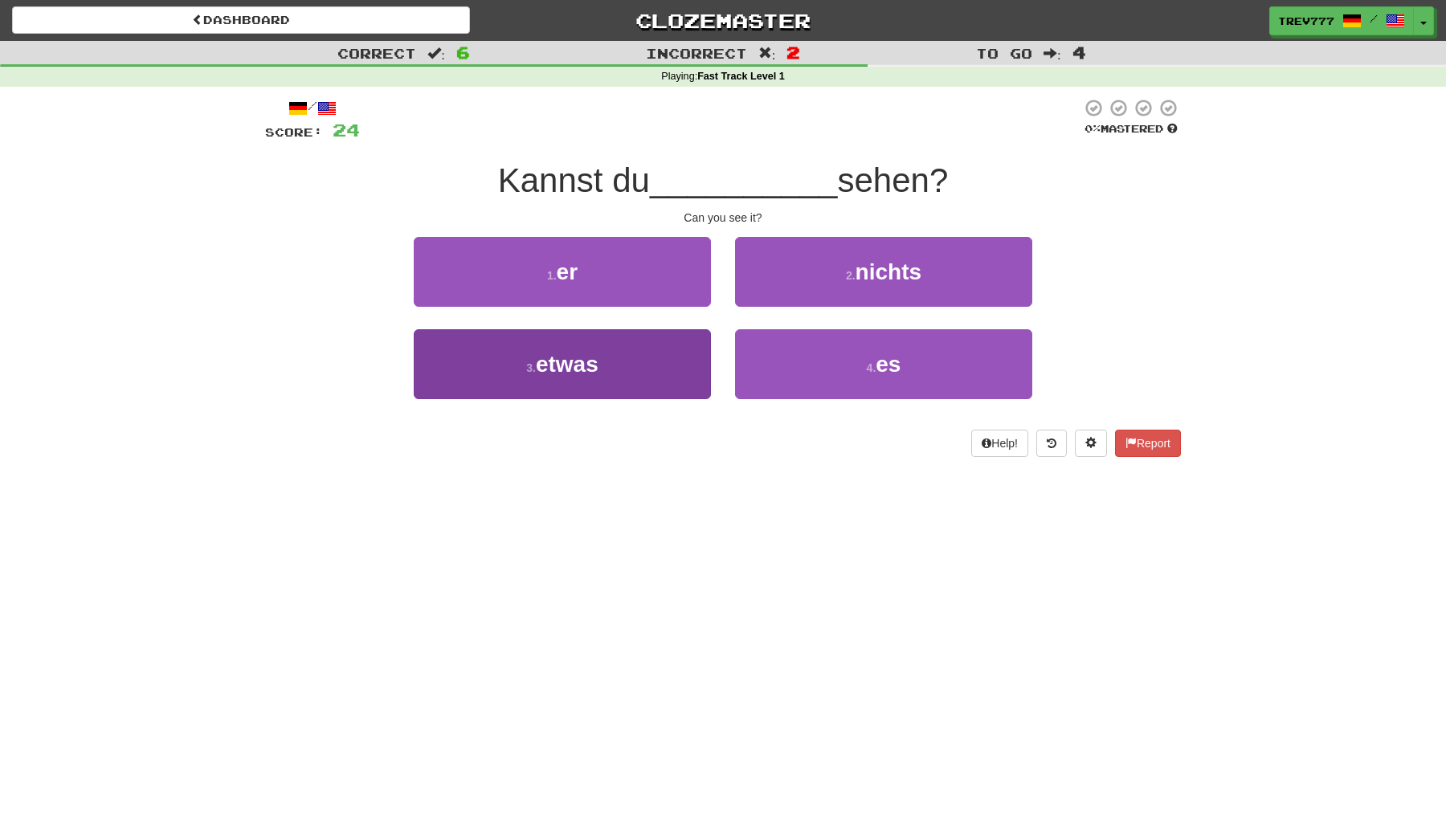
click at [666, 379] on button "3 . etwas" at bounding box center [562, 364] width 297 height 70
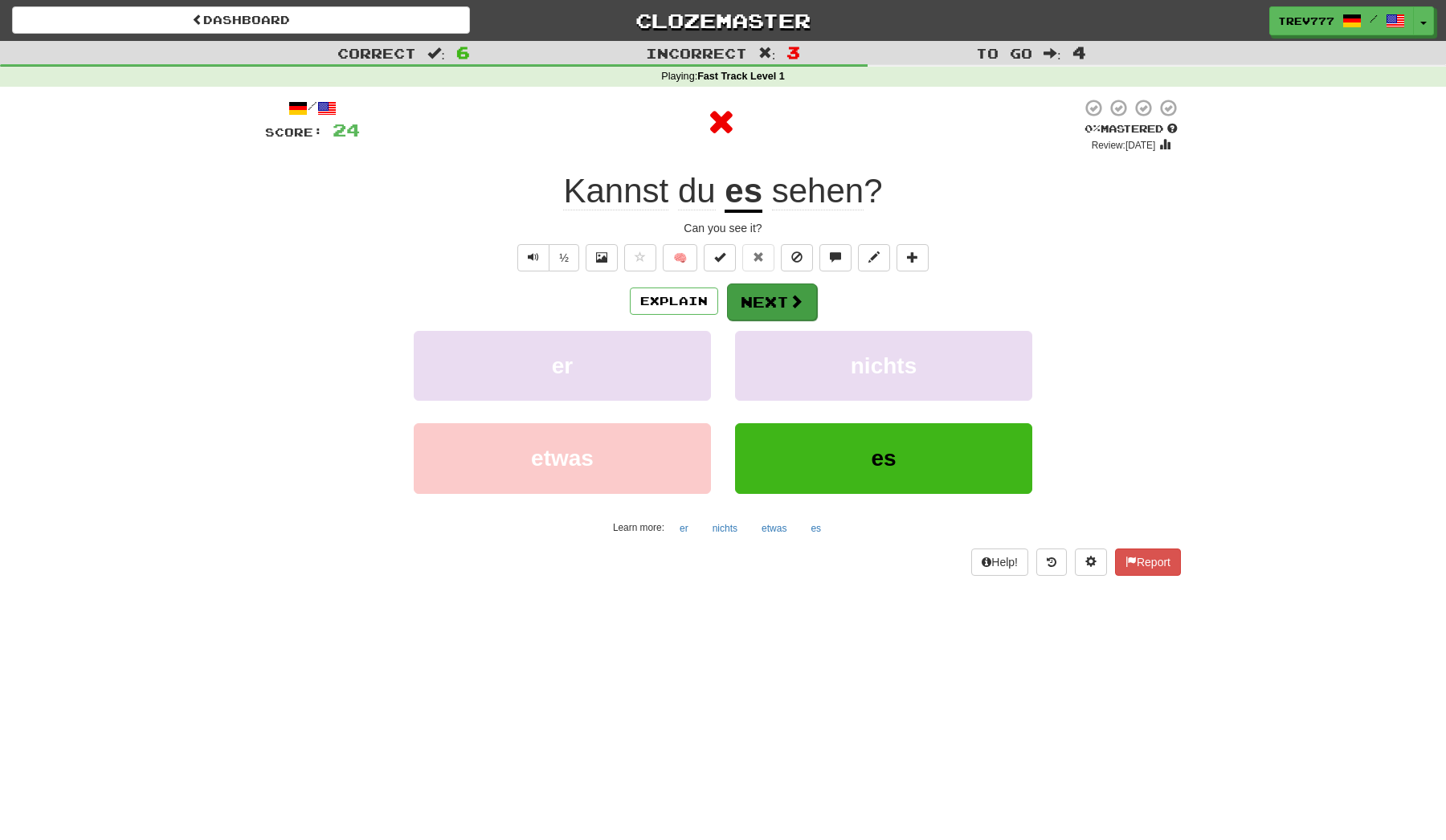
click at [754, 305] on button "Next" at bounding box center [772, 302] width 90 height 37
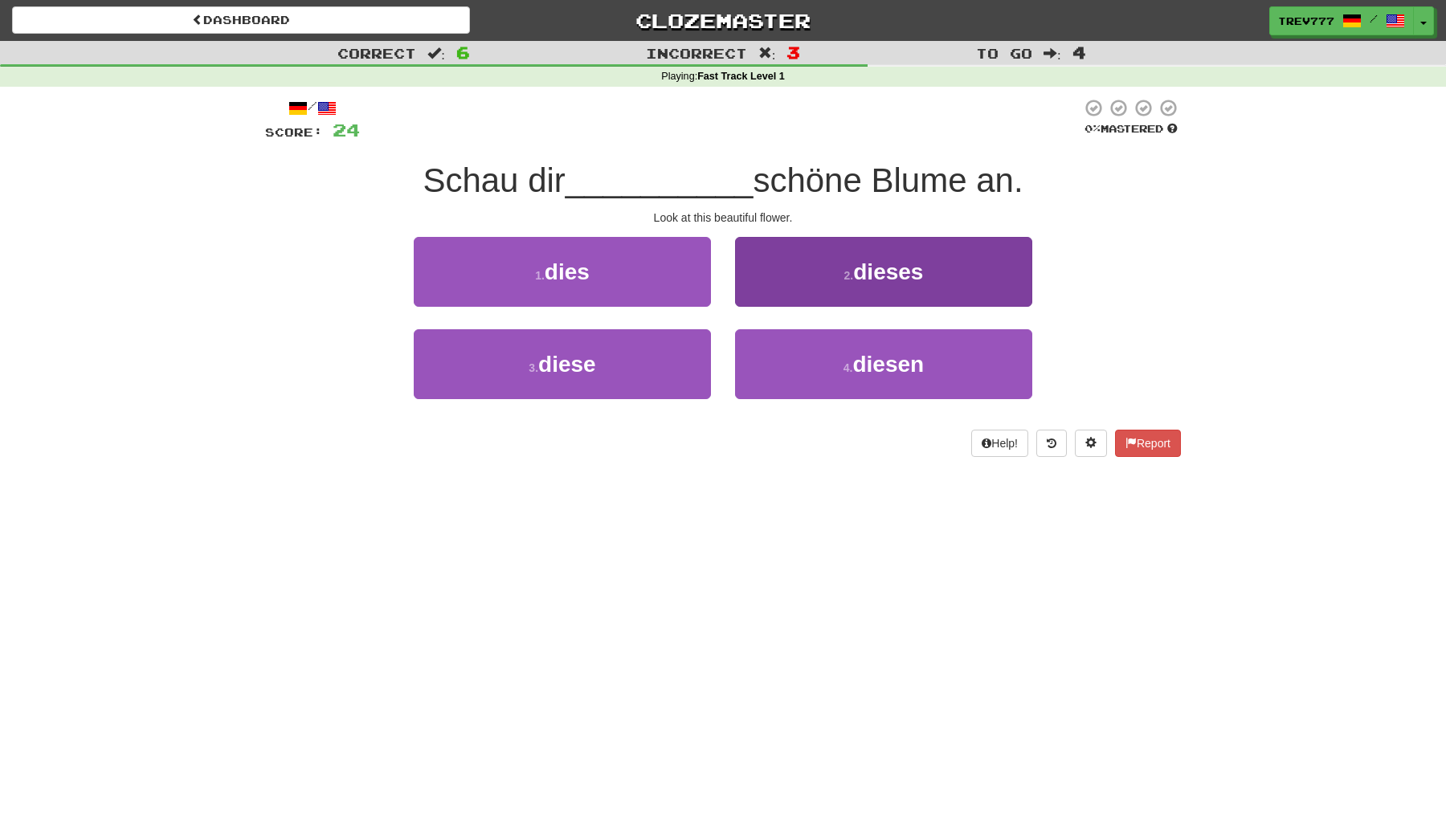
click at [825, 287] on button "2 . dieses" at bounding box center [884, 272] width 297 height 70
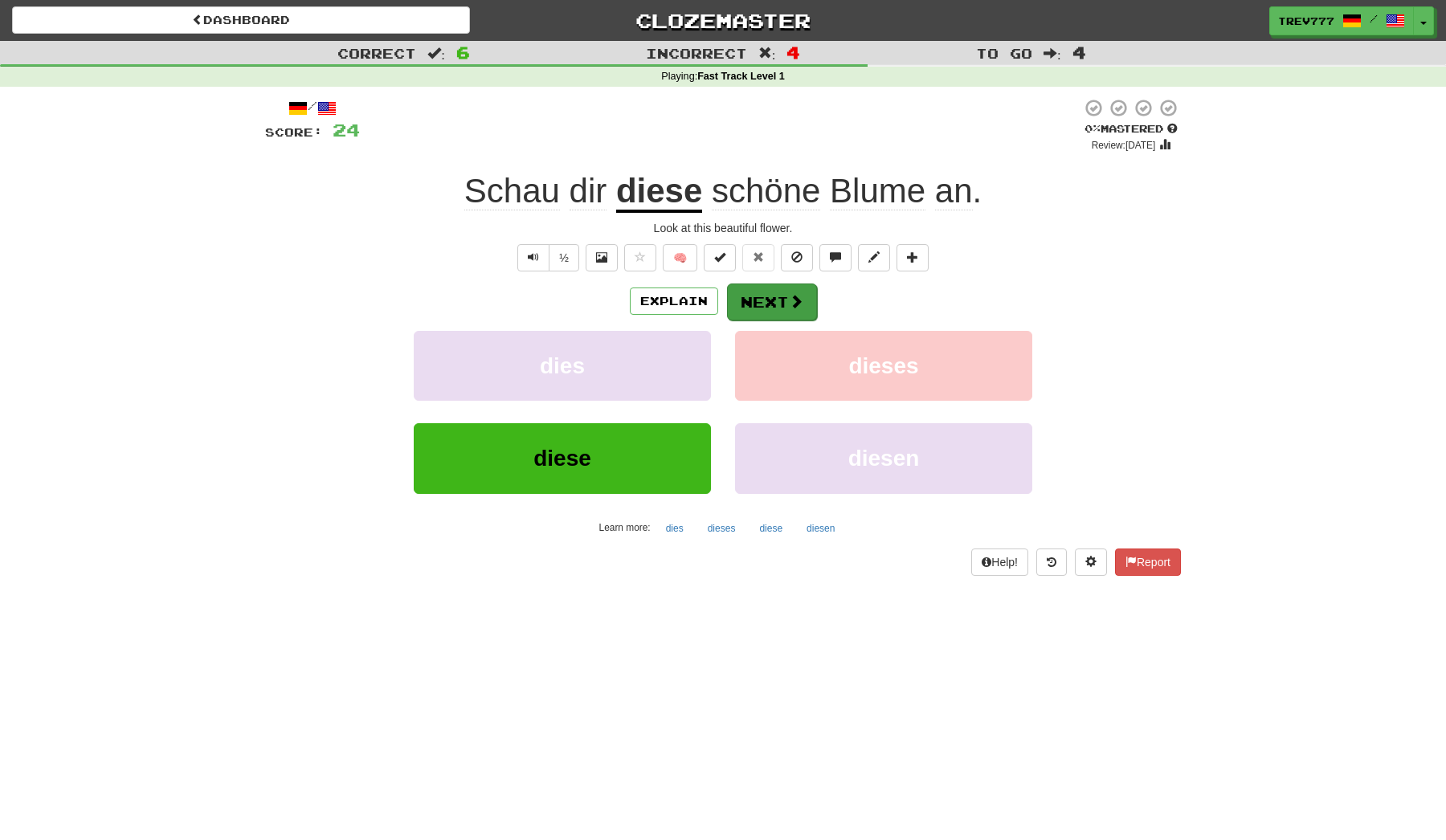
click at [796, 295] on span at bounding box center [796, 301] width 15 height 15
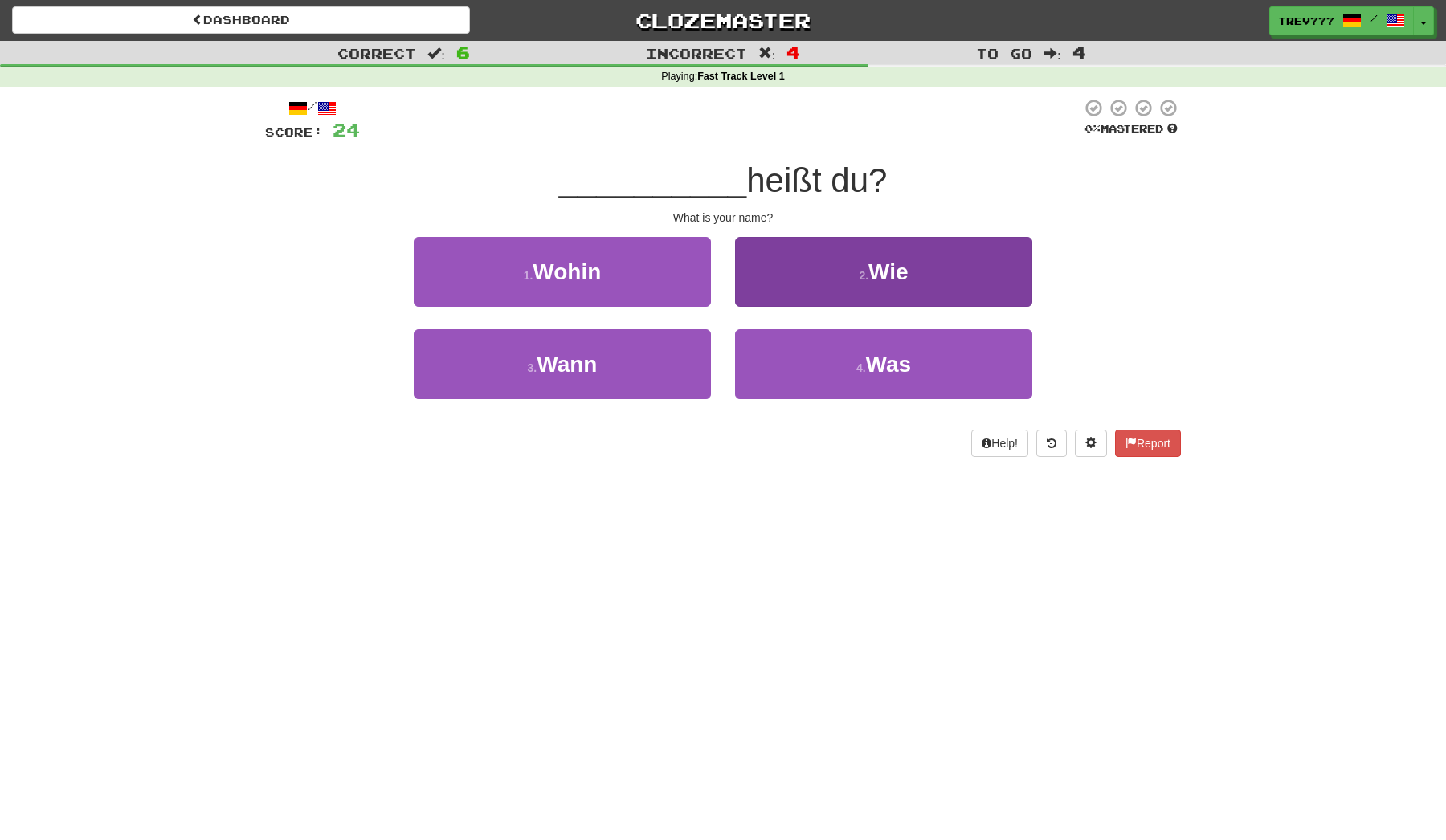
click at [784, 294] on button "2 . Wie" at bounding box center [884, 272] width 297 height 70
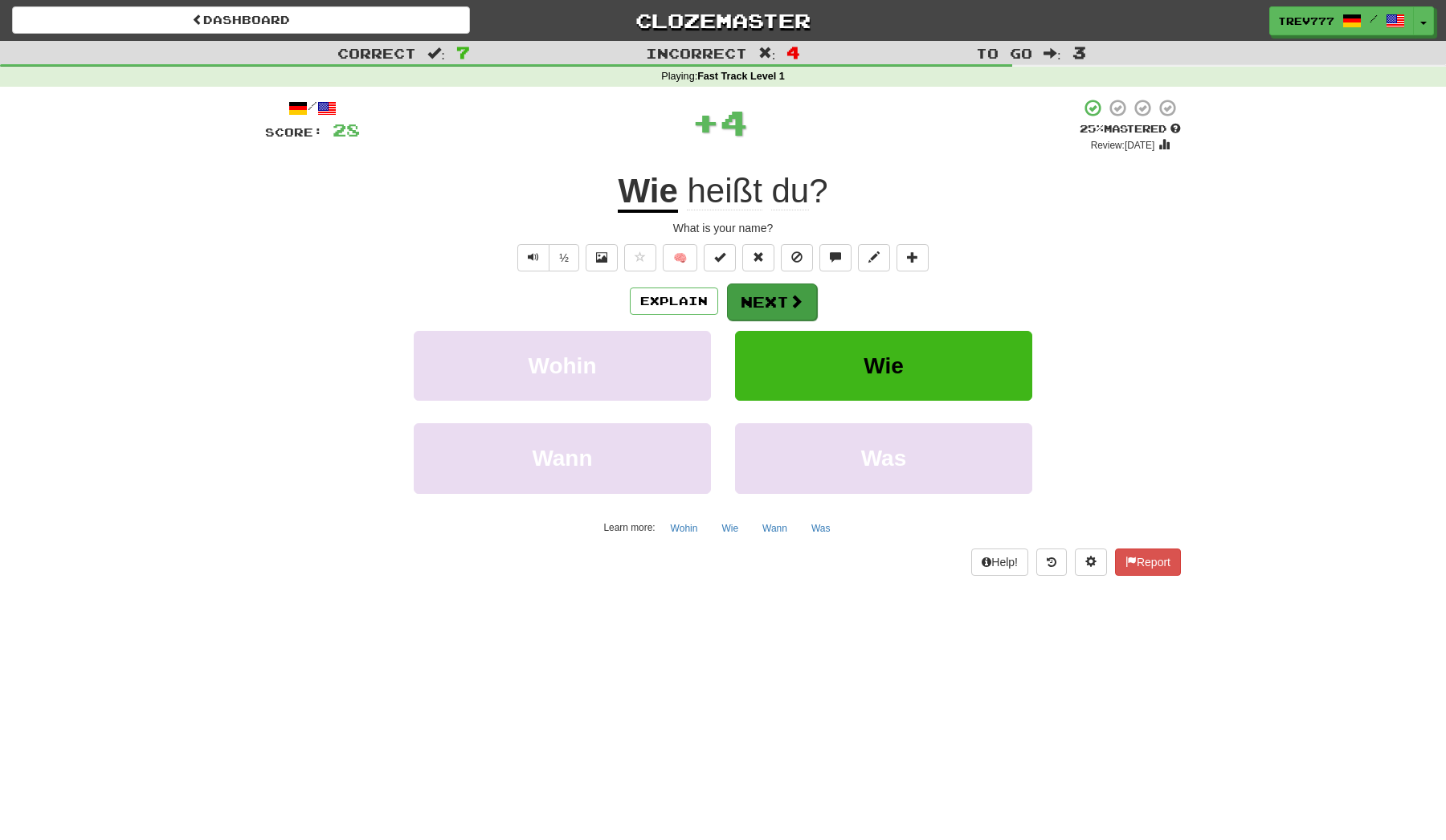
click at [761, 303] on button "Next" at bounding box center [772, 302] width 90 height 37
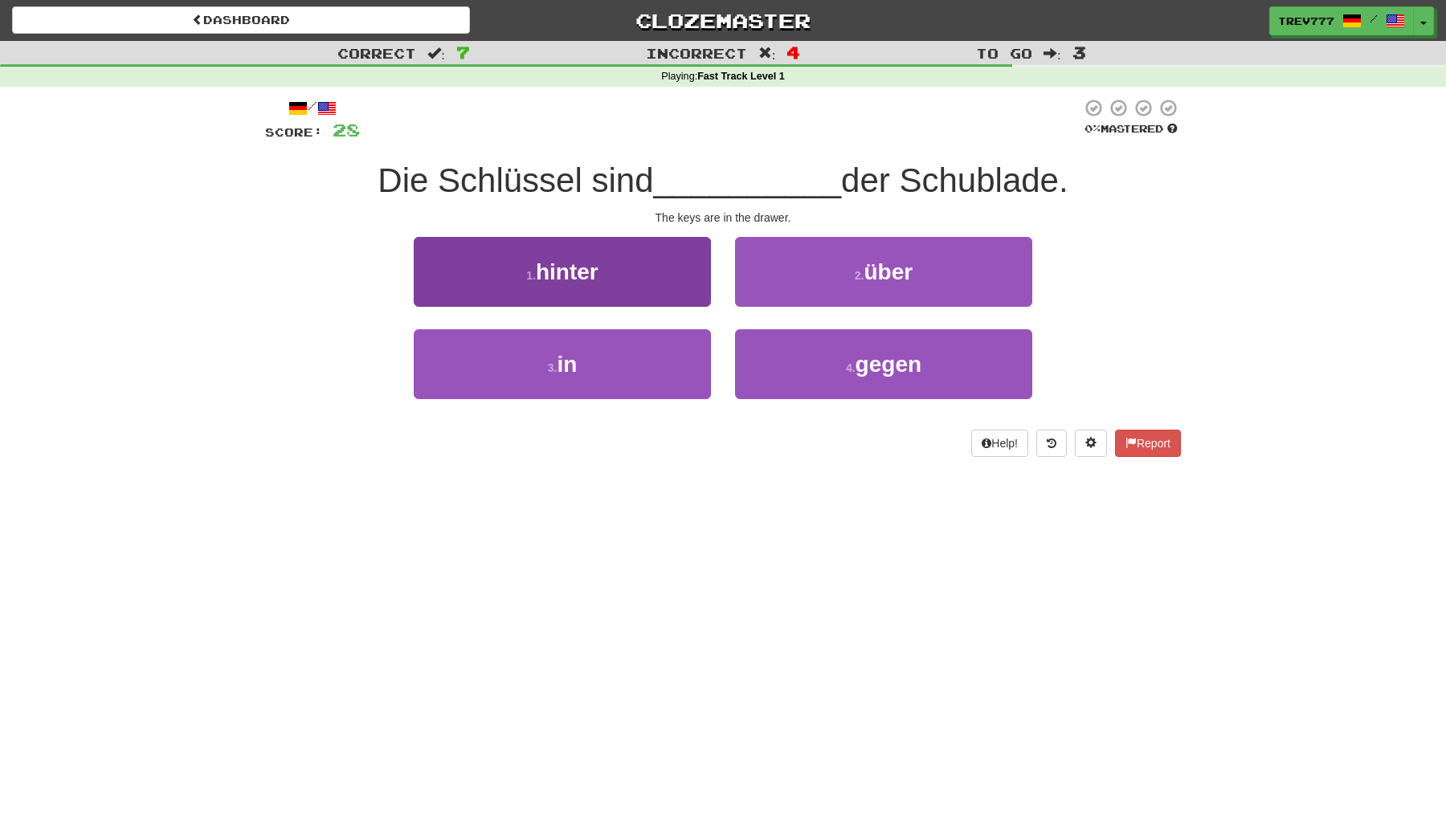
click at [669, 281] on button "1 . hinter" at bounding box center [562, 272] width 297 height 70
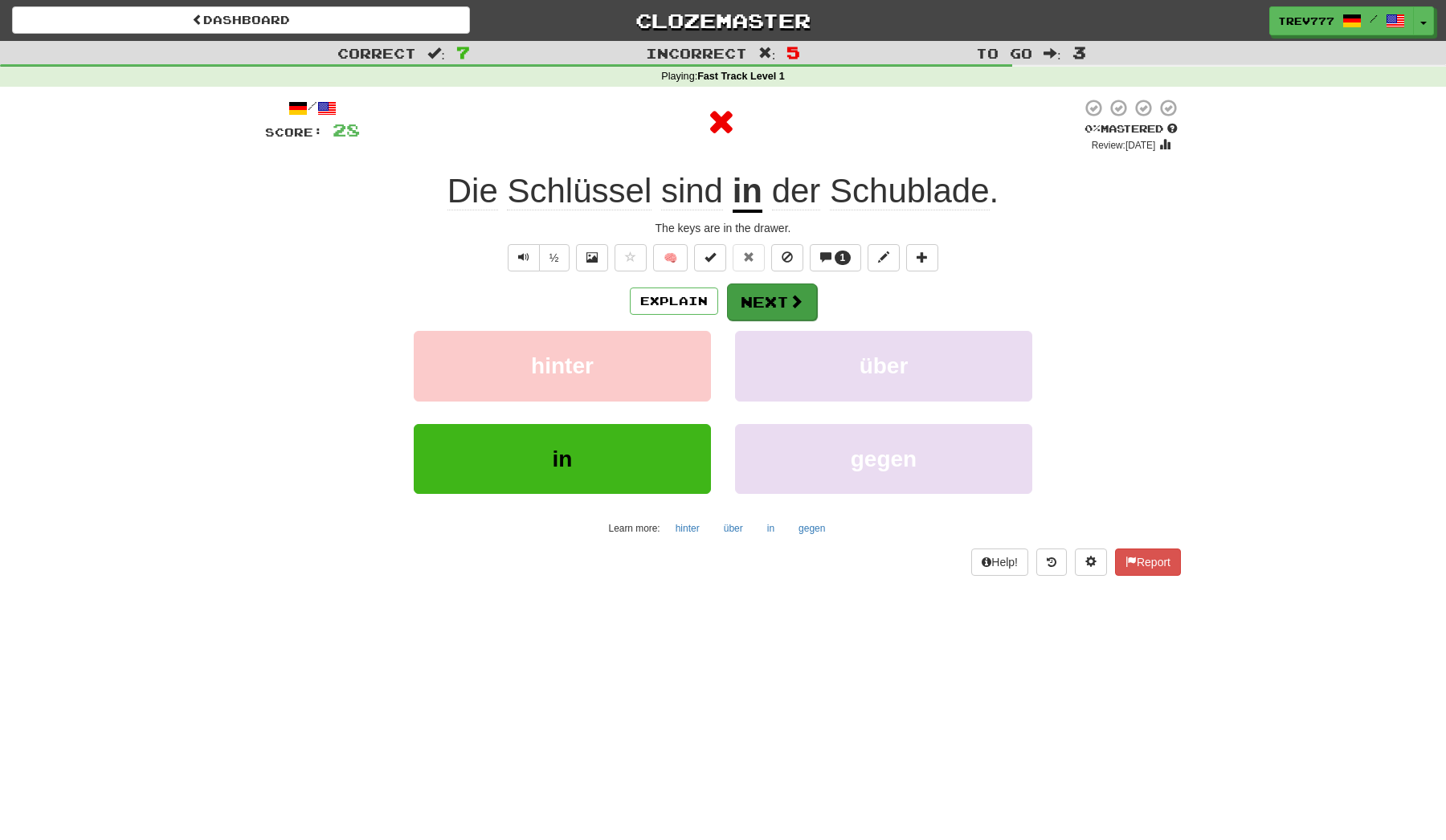
click at [776, 307] on button "Next" at bounding box center [772, 302] width 90 height 37
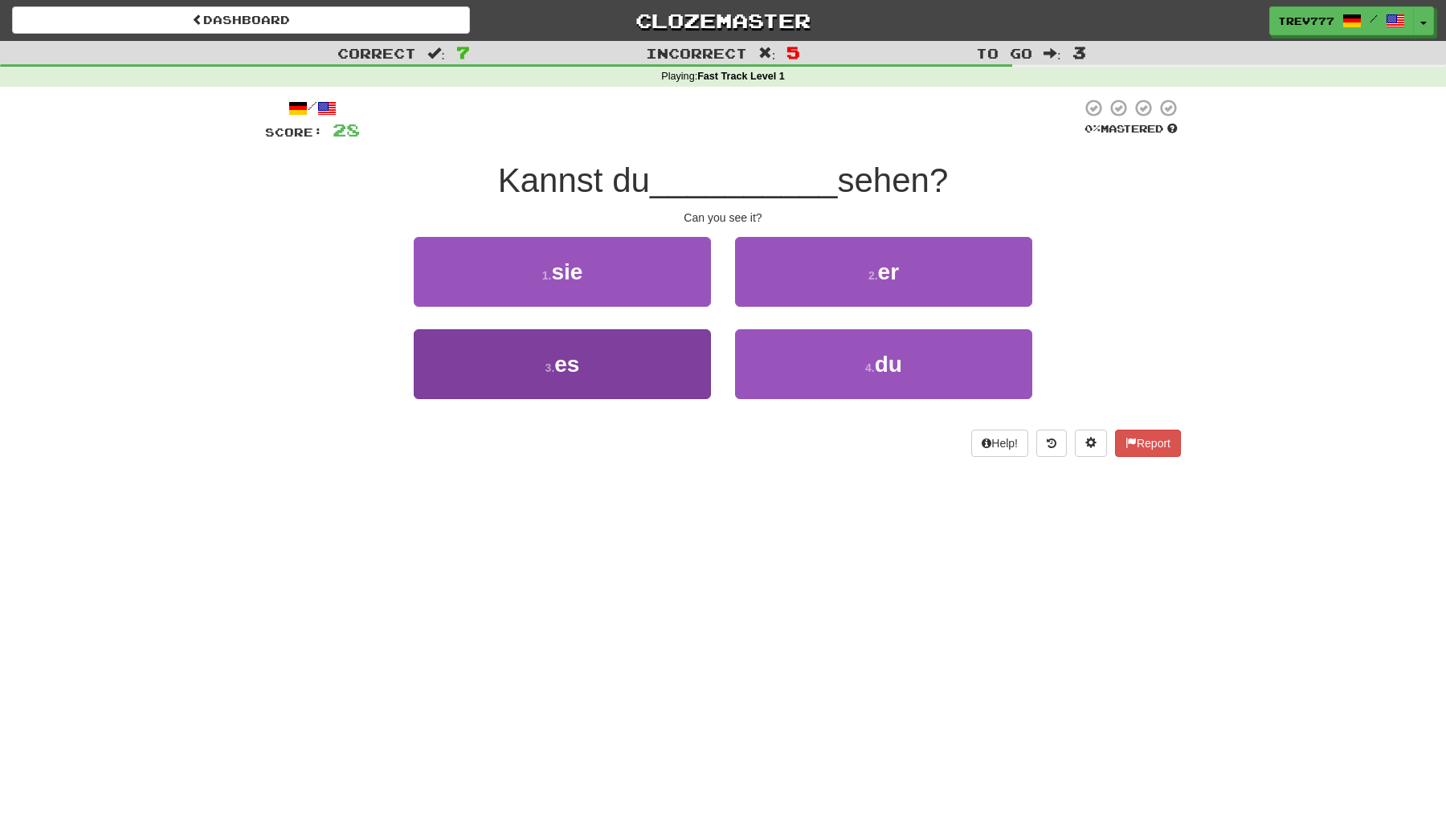
click at [629, 354] on button "3 . es" at bounding box center [562, 364] width 297 height 70
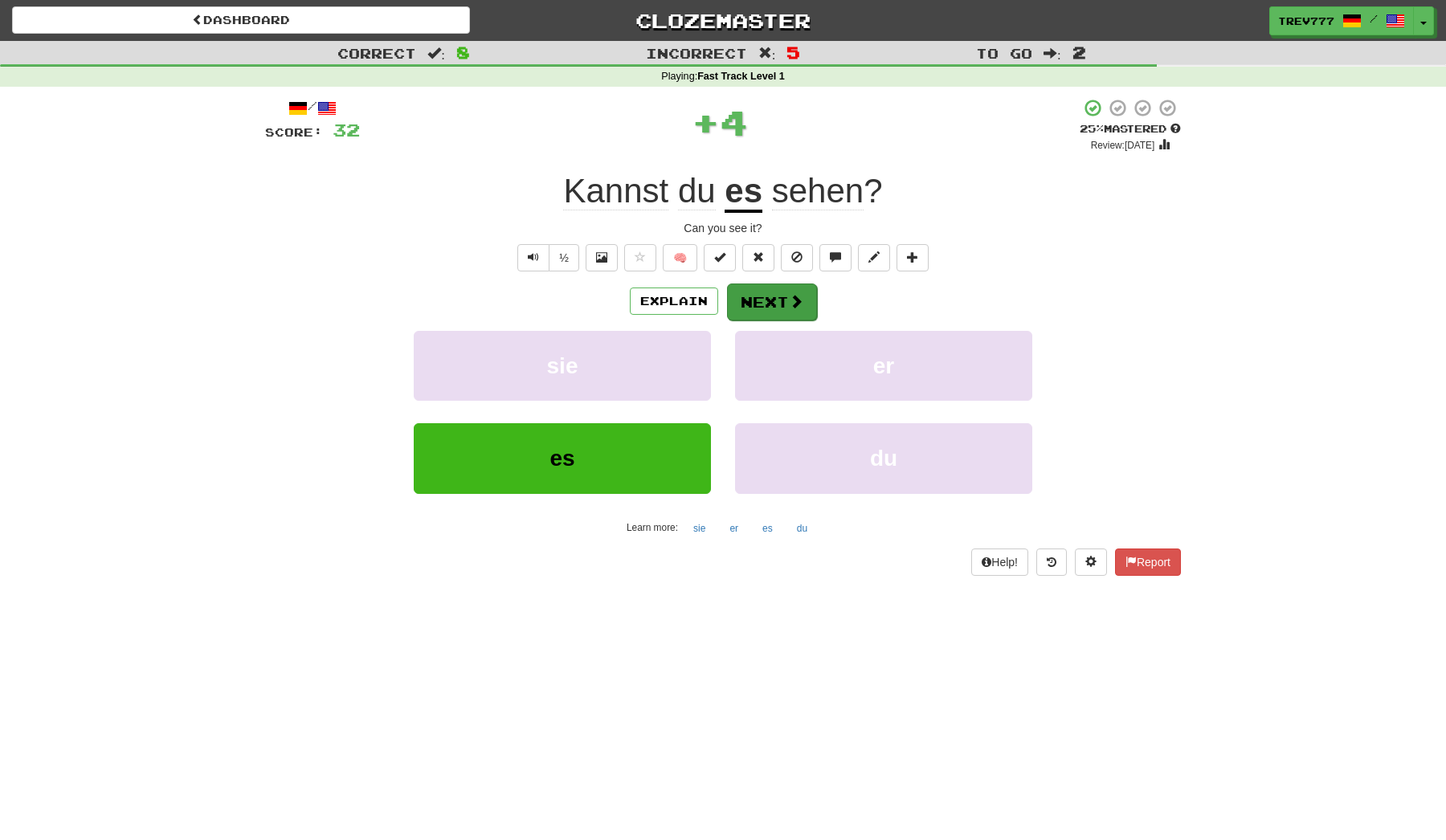
click at [780, 299] on button "Next" at bounding box center [772, 302] width 90 height 37
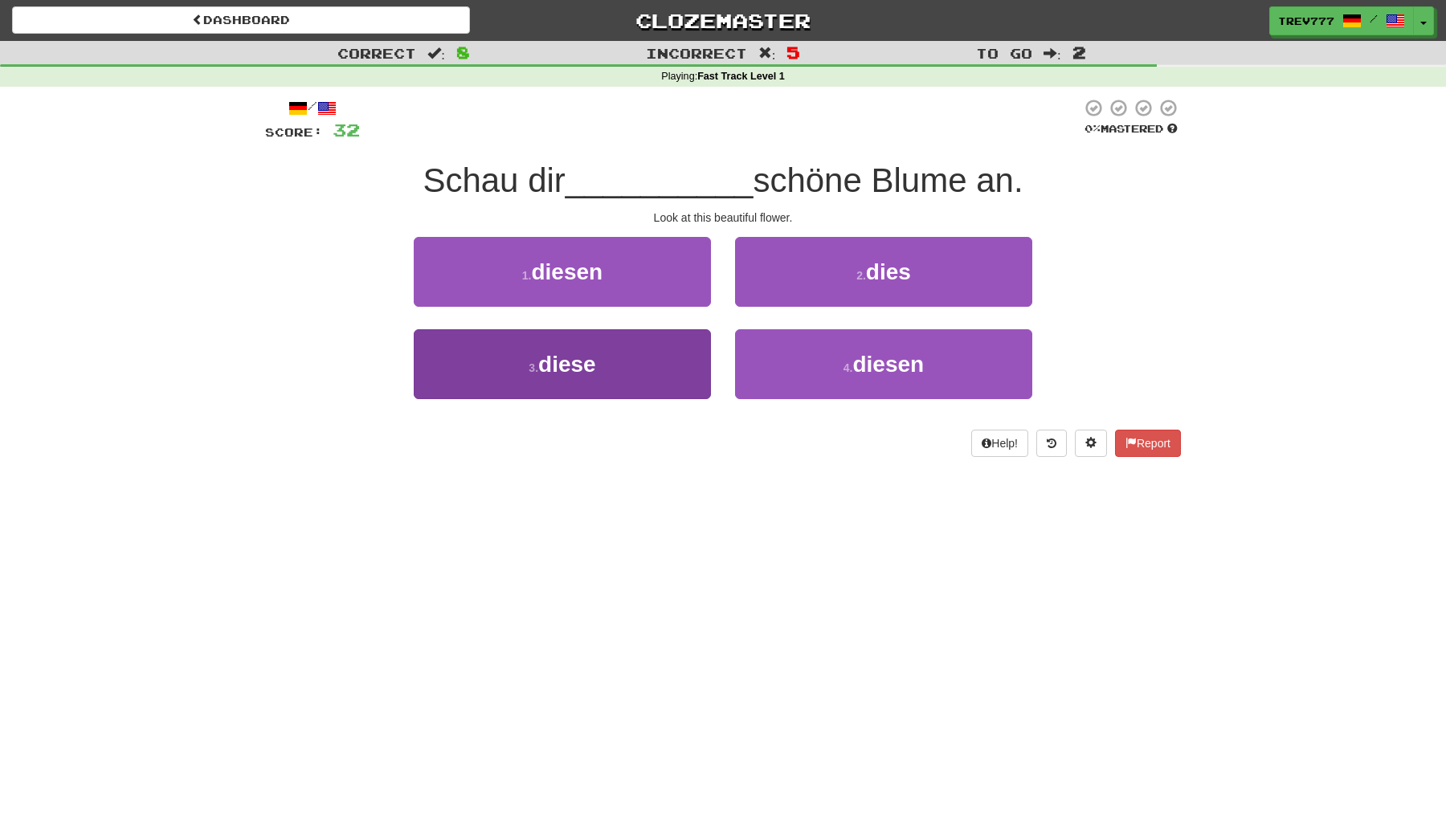
click at [624, 372] on button "3 . diese" at bounding box center [562, 364] width 297 height 70
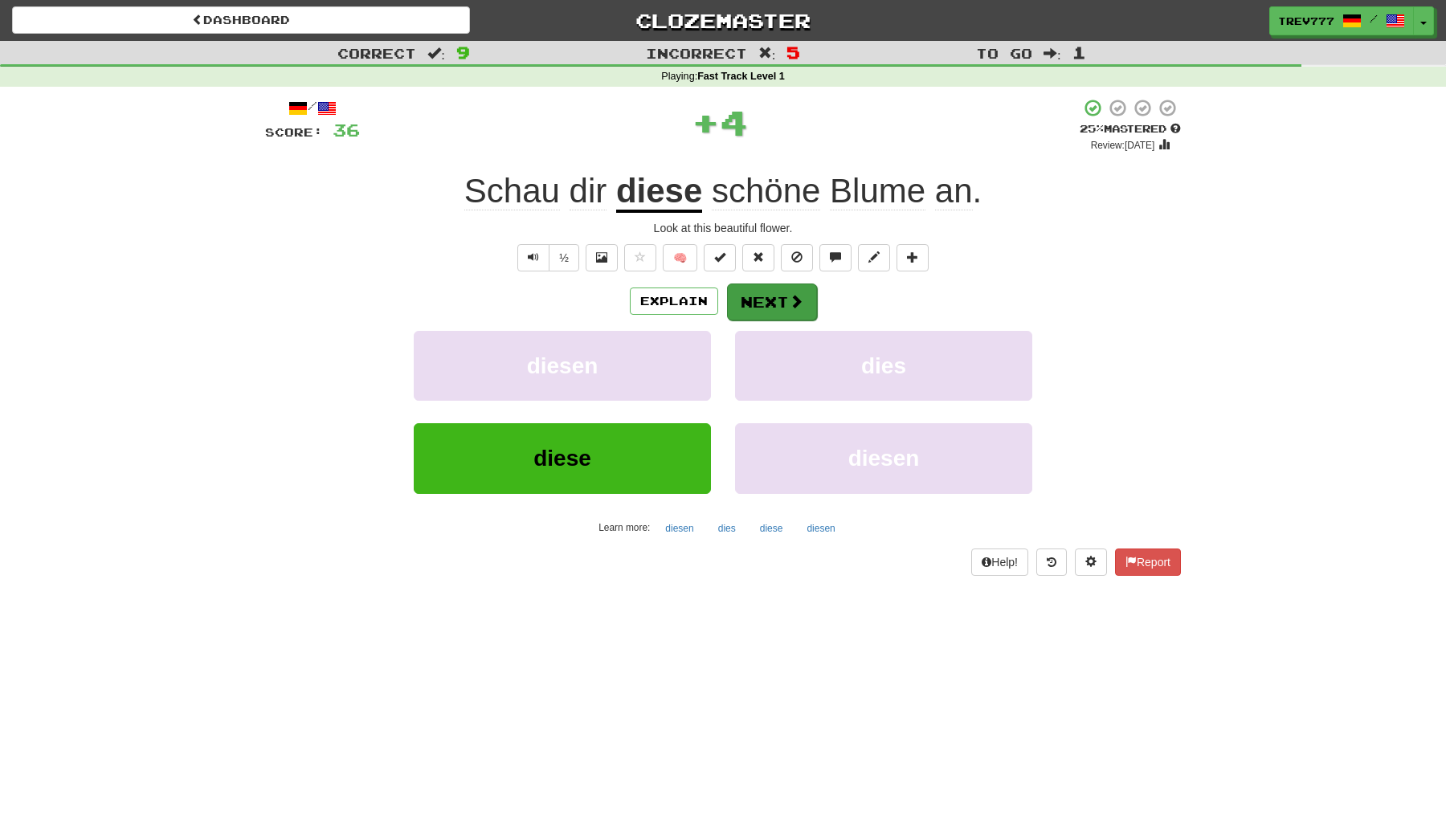
click at [772, 315] on button "Next" at bounding box center [772, 302] width 90 height 37
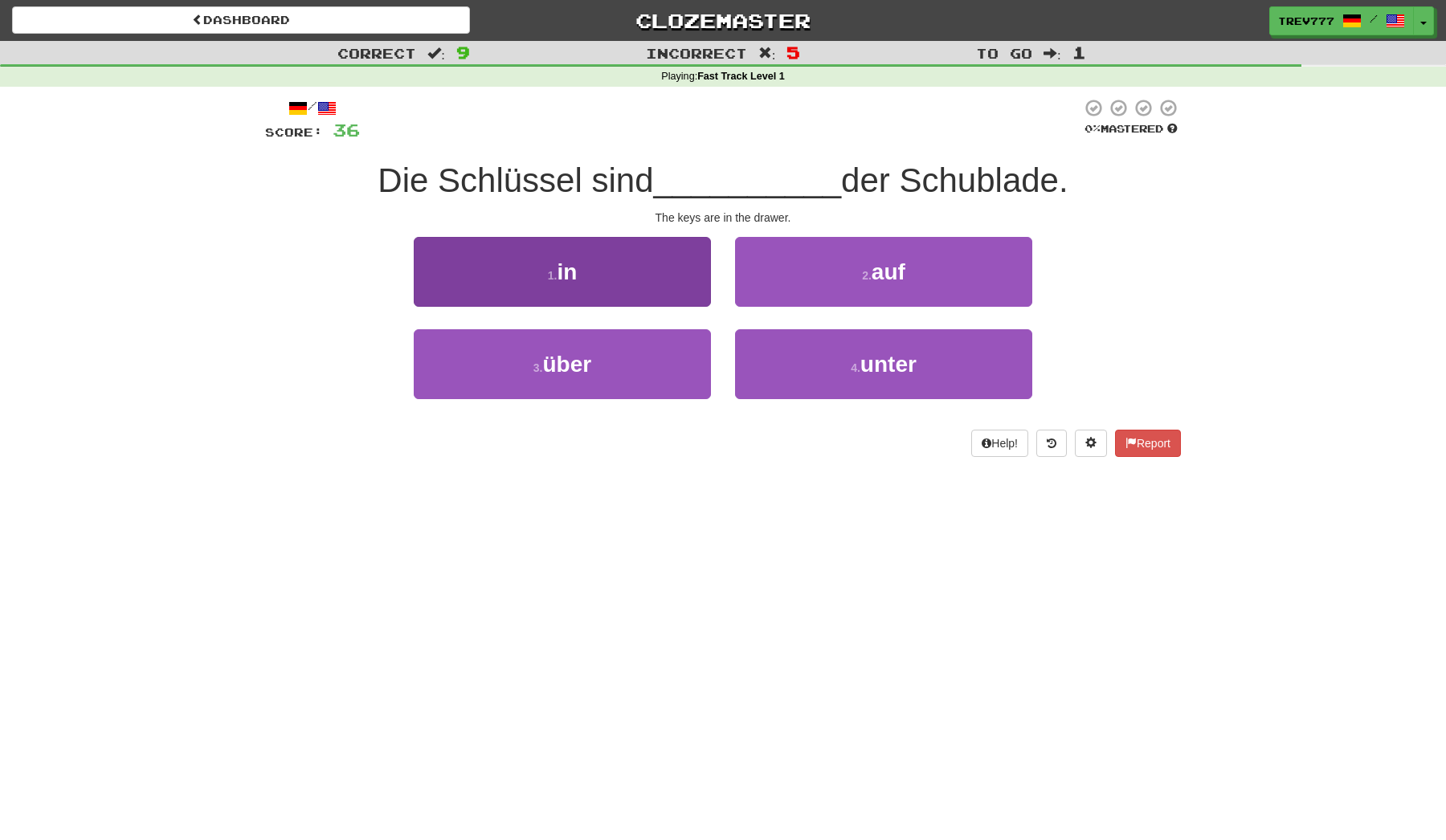
click at [664, 285] on button "1 . in" at bounding box center [562, 272] width 297 height 70
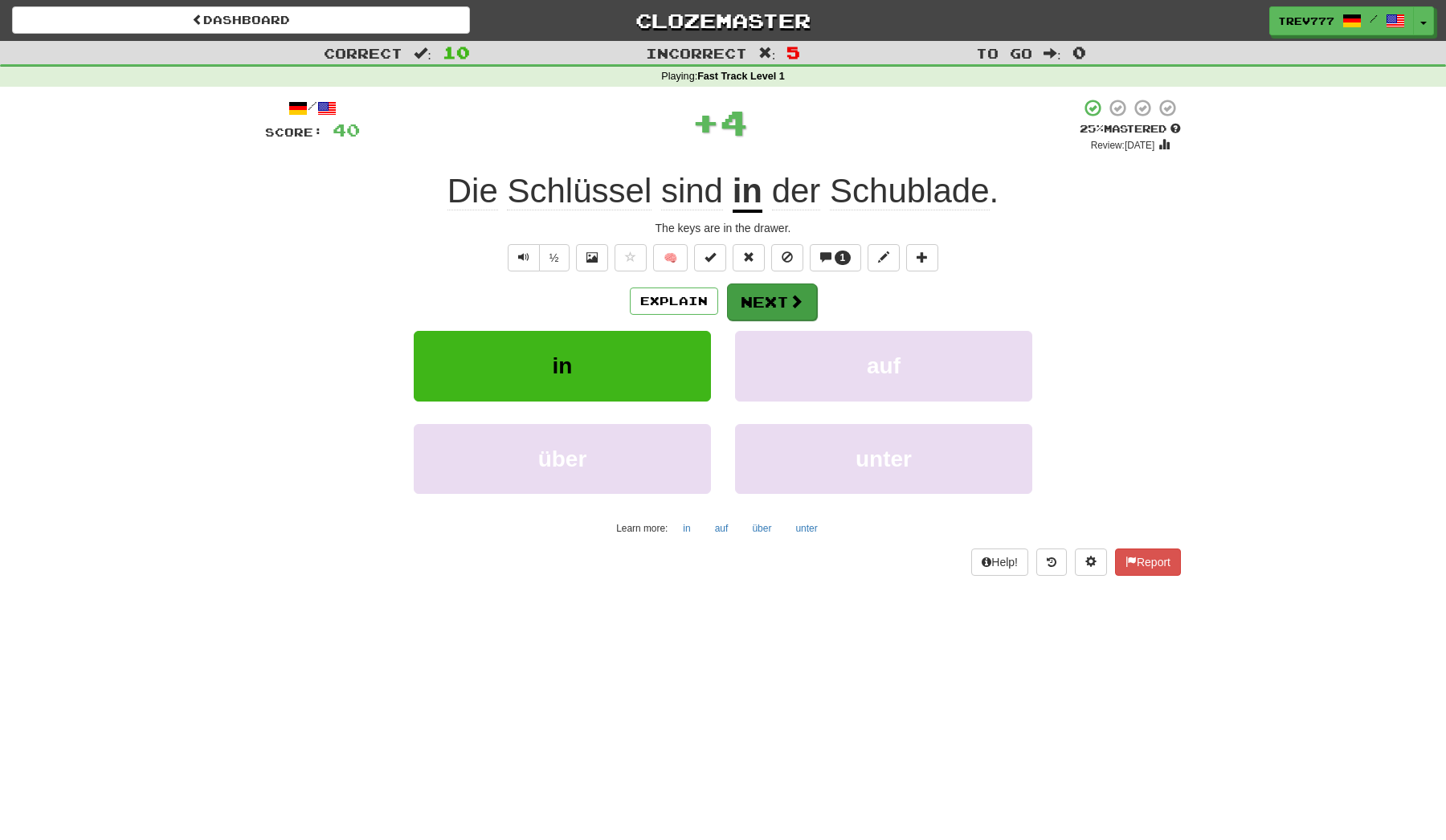
click at [787, 303] on button "Next" at bounding box center [772, 302] width 90 height 37
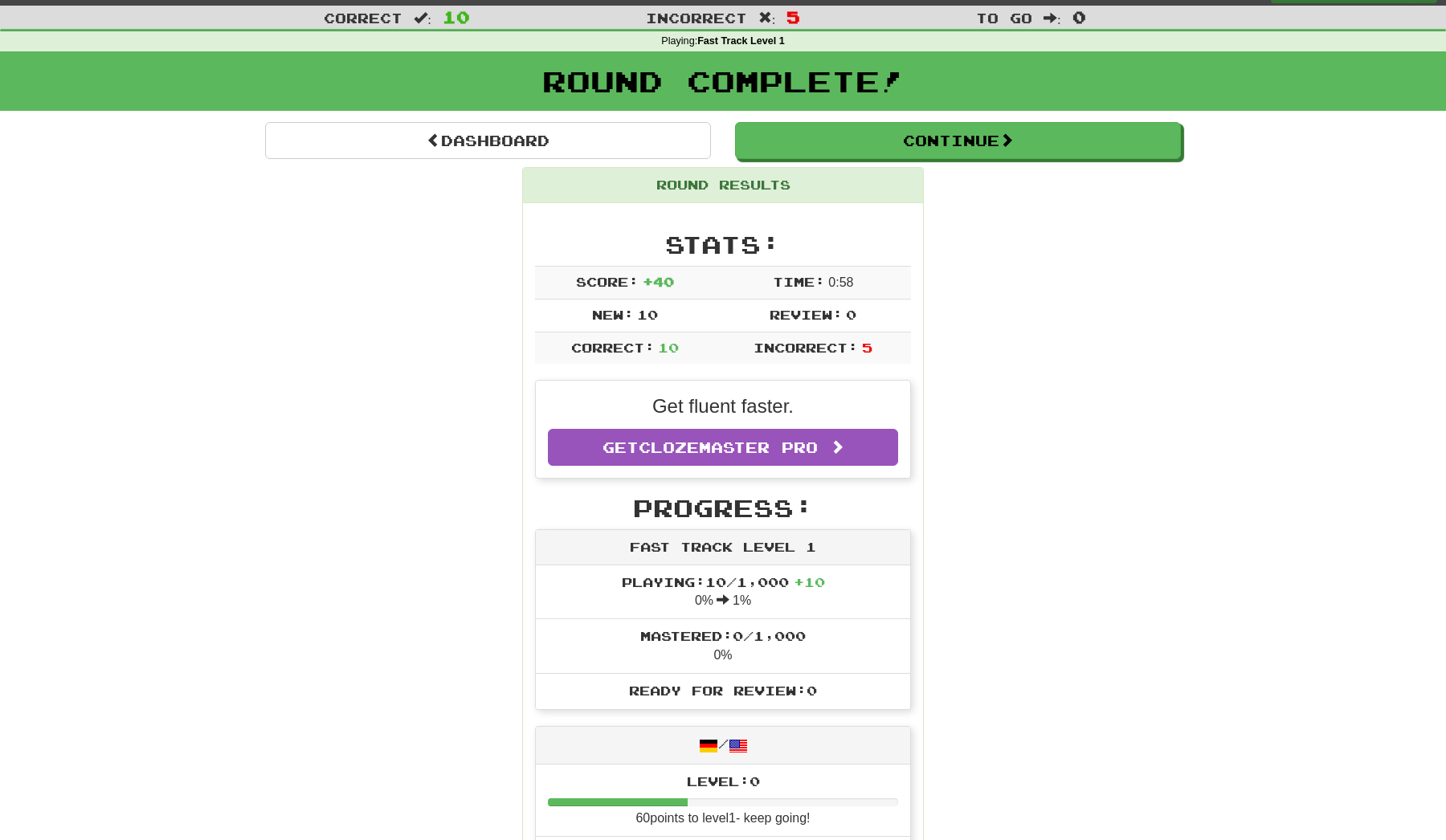
scroll to position [37, 0]
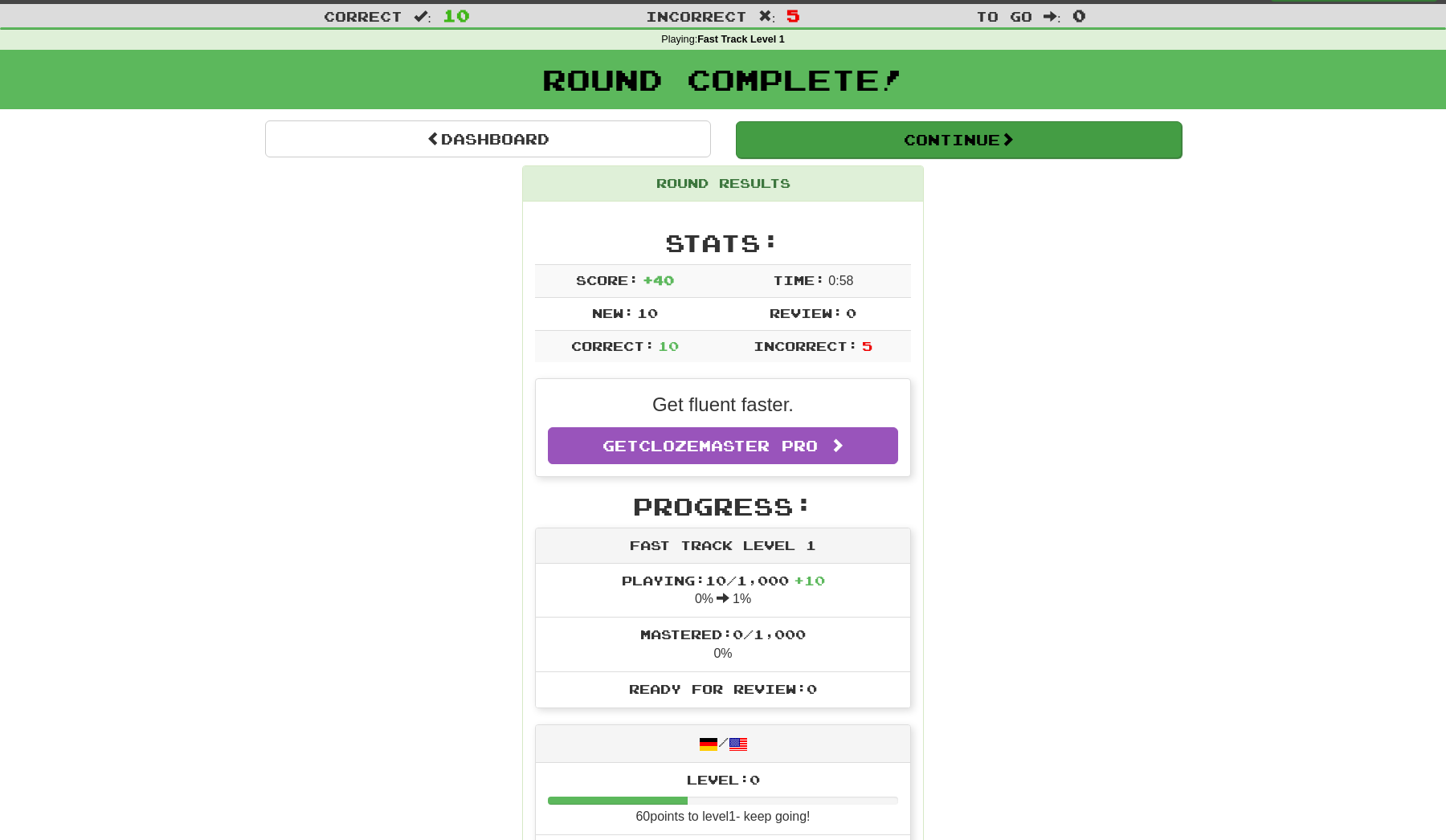
click at [866, 142] on button "Continue" at bounding box center [959, 140] width 446 height 37
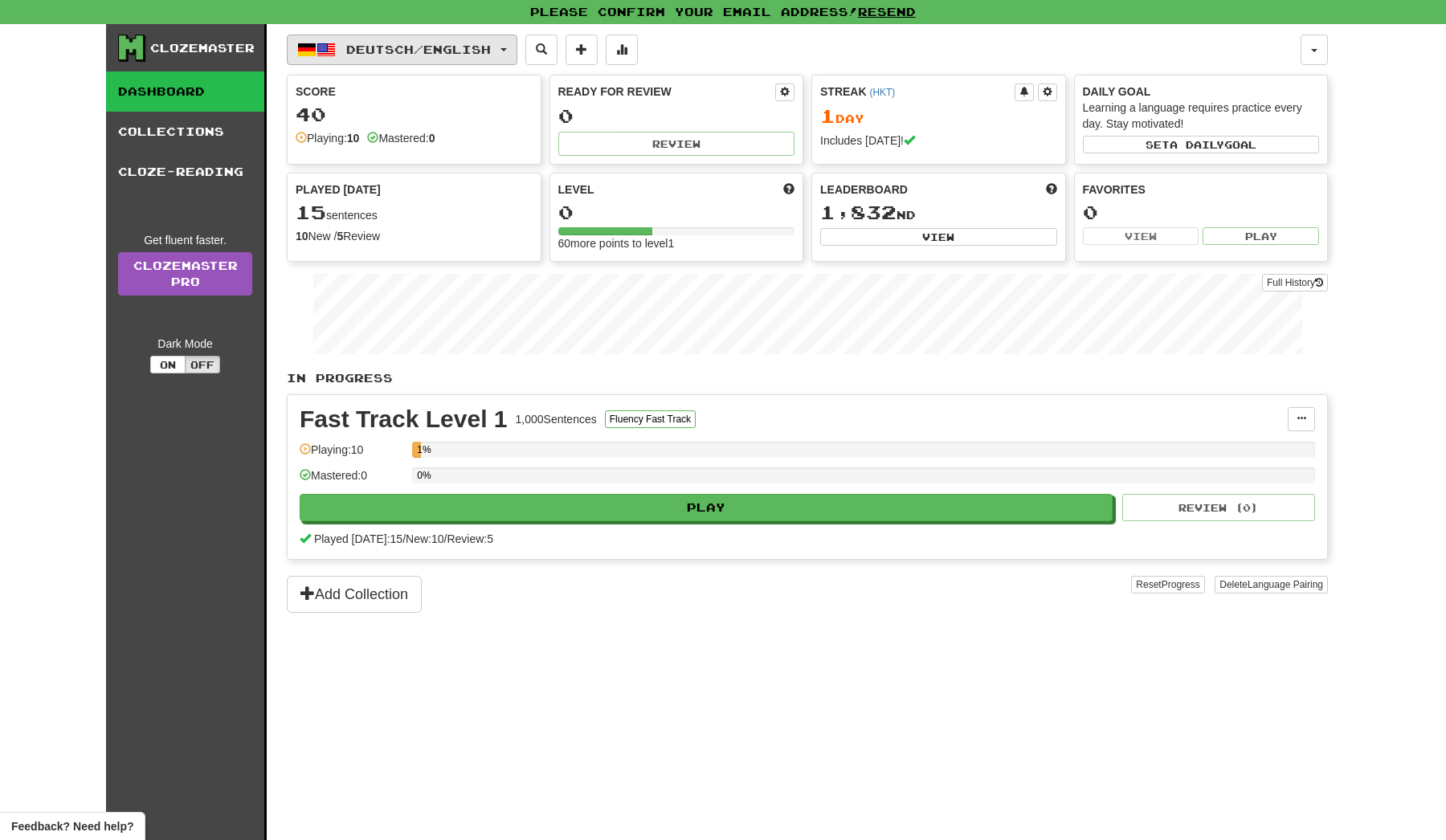
click at [400, 41] on button "Deutsch / English" at bounding box center [402, 50] width 231 height 31
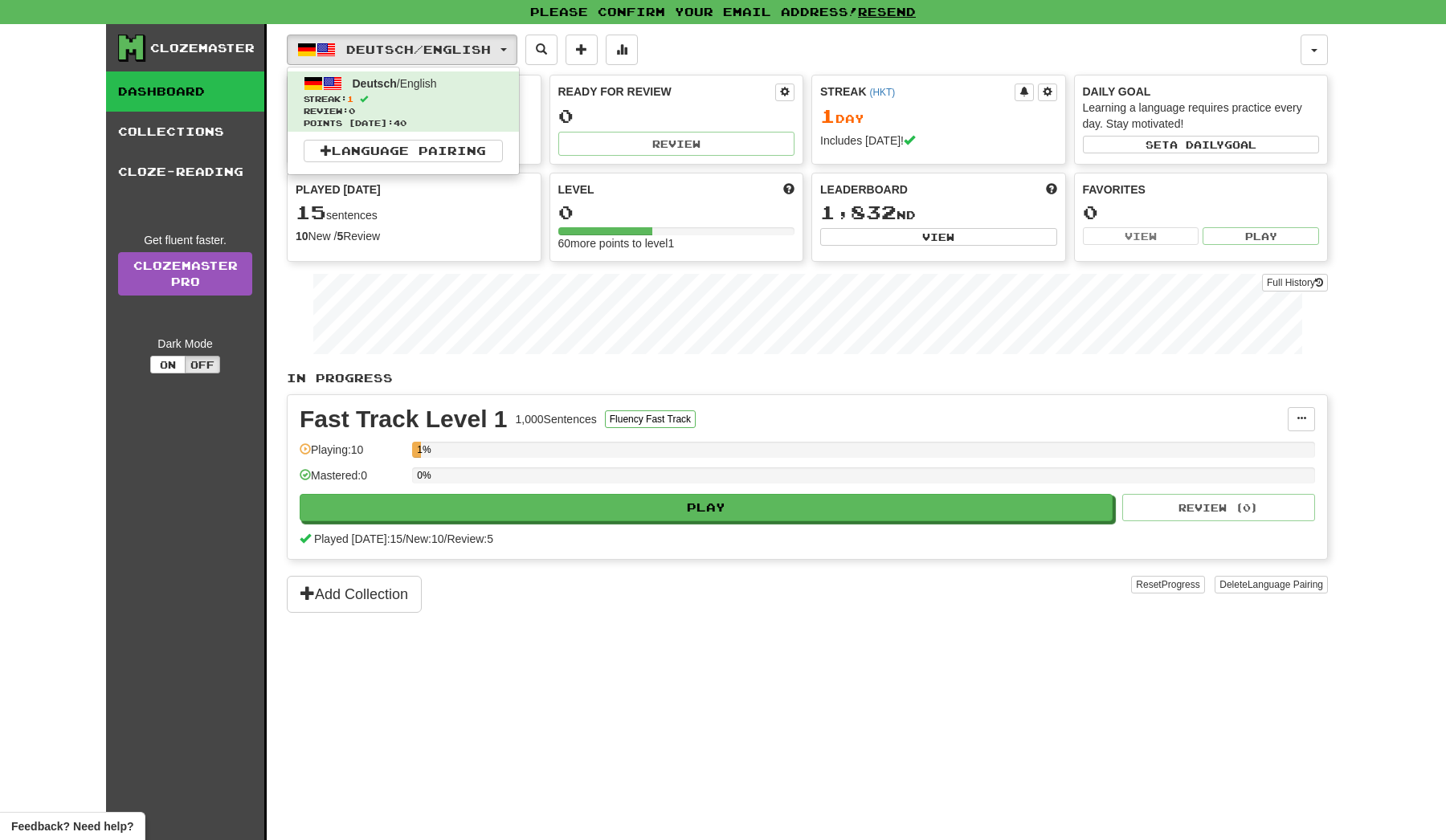
click at [726, 45] on div "Deutsch / English Deutsch / English Streak: 1 Review: 0 Points today: 40 Langua…" at bounding box center [794, 50] width 1014 height 31
